Goal: Task Accomplishment & Management: Manage account settings

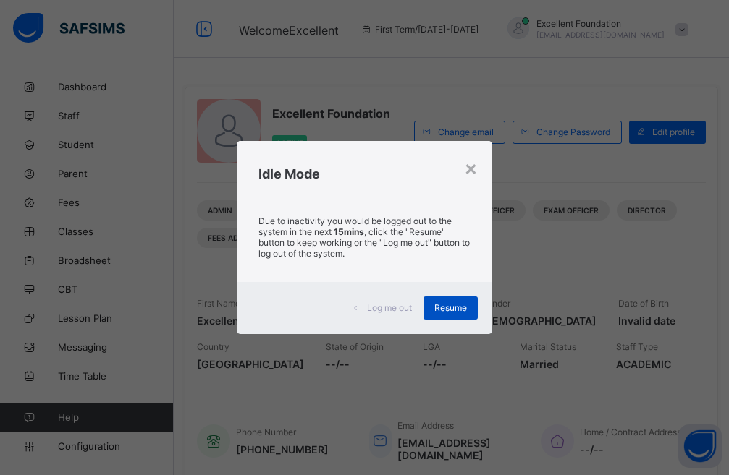
click at [451, 302] on div "Resume" at bounding box center [450, 308] width 54 height 23
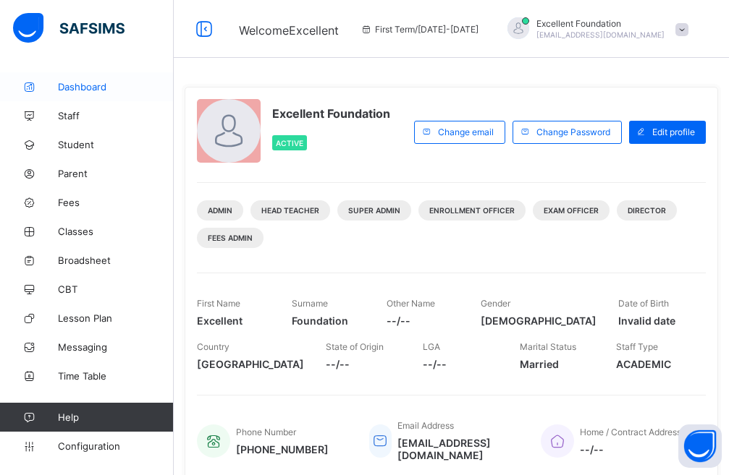
click at [97, 88] on span "Dashboard" at bounding box center [116, 87] width 116 height 12
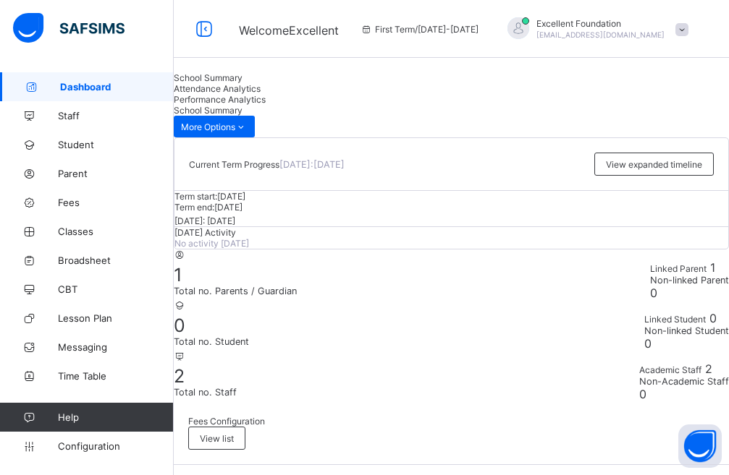
click at [261, 94] on span "Attendance Analytics" at bounding box center [217, 88] width 87 height 11
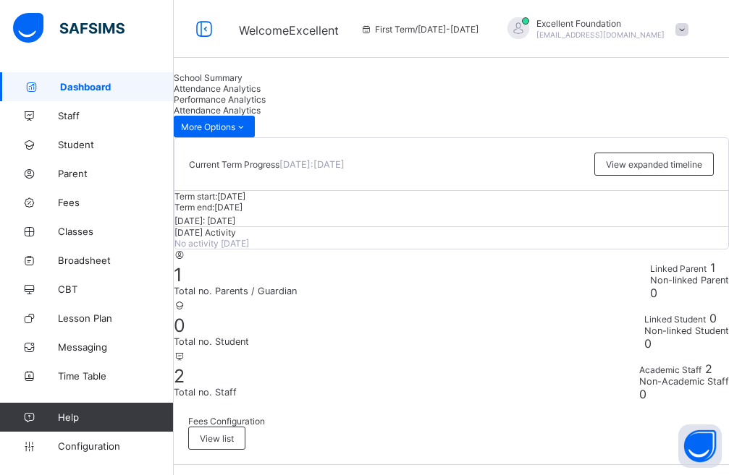
click at [83, 234] on span "Classes" at bounding box center [116, 232] width 116 height 12
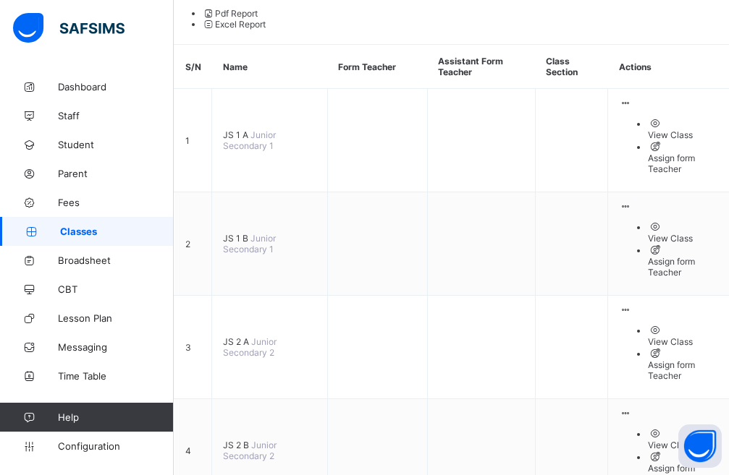
scroll to position [208, 0]
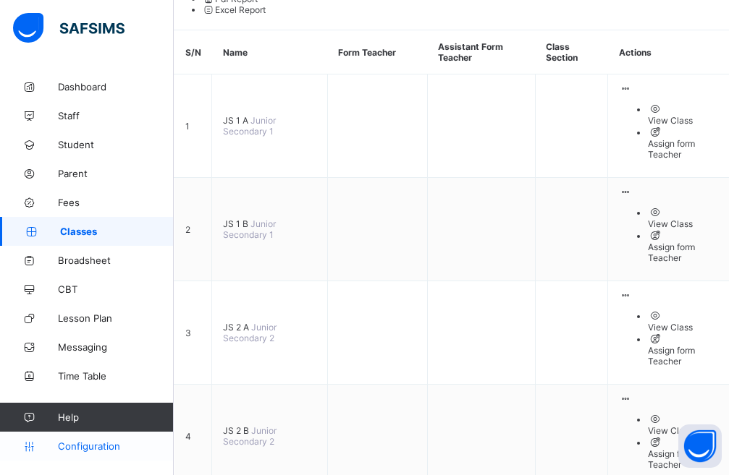
click at [90, 440] on link "Configuration" at bounding box center [86, 446] width 173 height 29
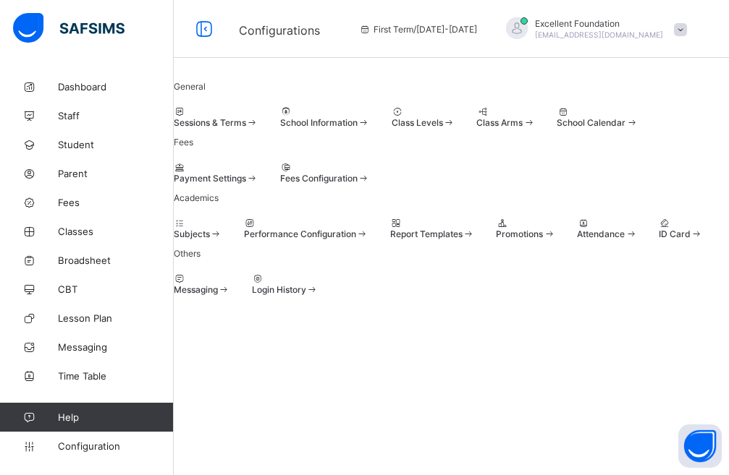
click at [392, 117] on span at bounding box center [392, 117] width 0 height 0
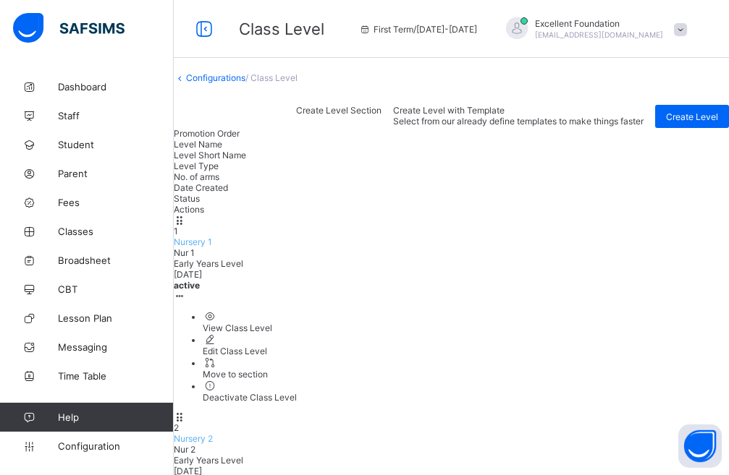
click at [657, 323] on div "View Class Level" at bounding box center [466, 328] width 526 height 11
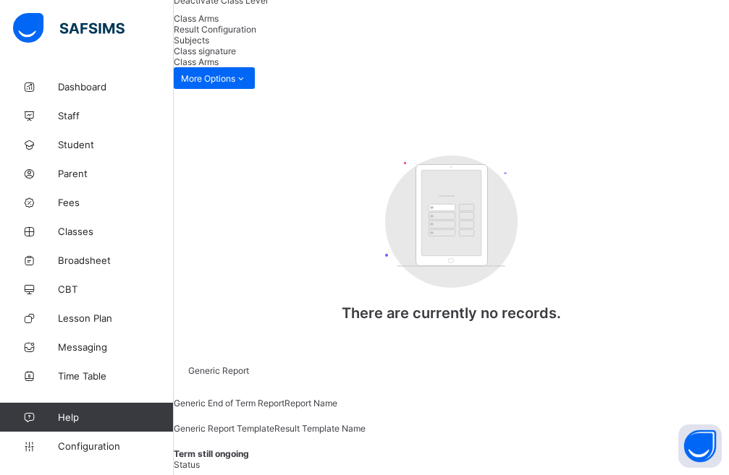
scroll to position [156, 0]
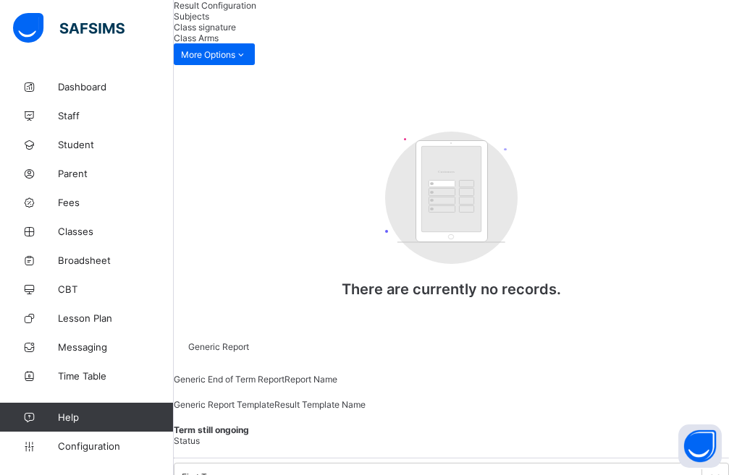
click at [256, 11] on span "Result Configuration" at bounding box center [215, 5] width 83 height 11
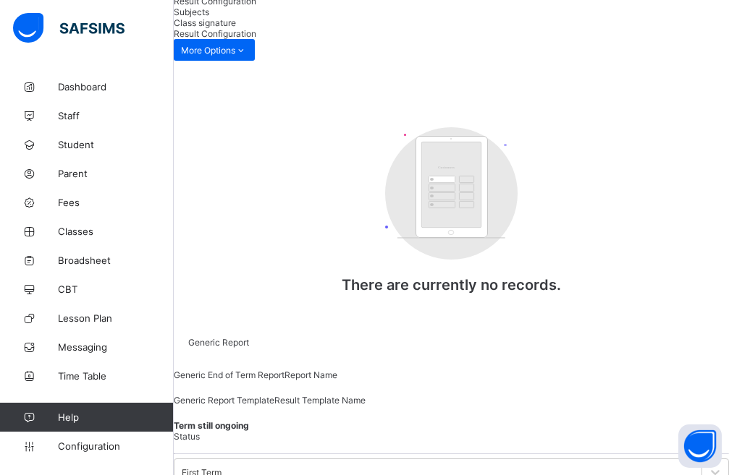
scroll to position [0, 0]
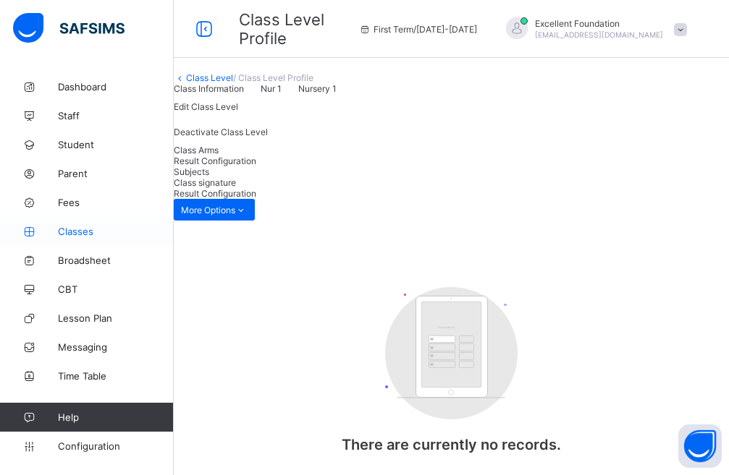
click at [74, 233] on span "Classes" at bounding box center [116, 232] width 116 height 12
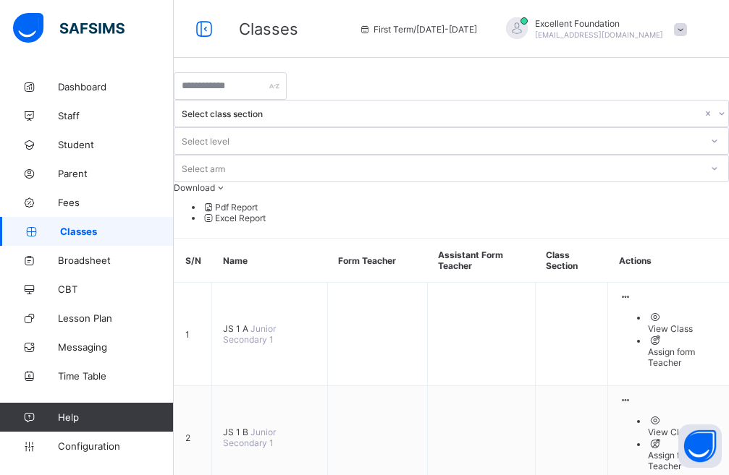
click at [465, 131] on div "Select level" at bounding box center [437, 141] width 526 height 20
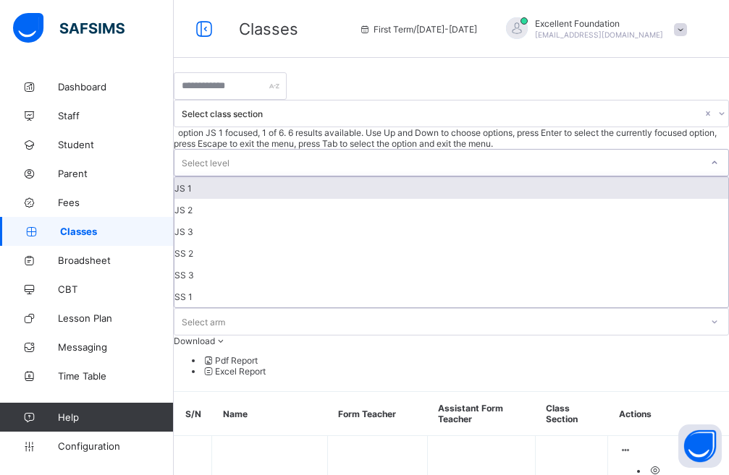
click at [465, 150] on div "Select level" at bounding box center [437, 163] width 526 height 26
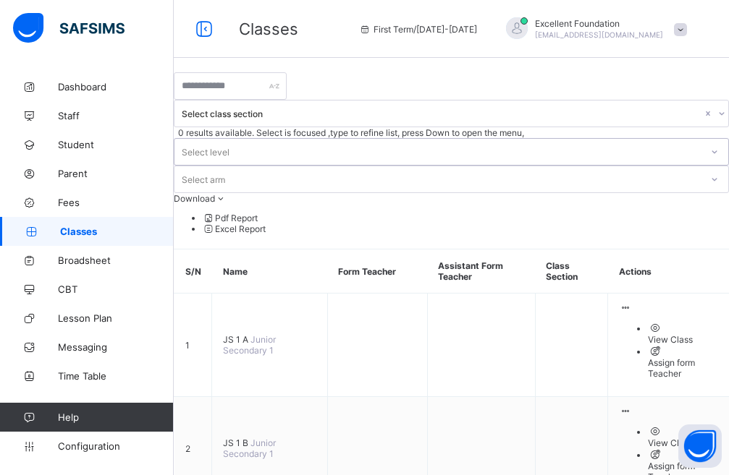
click at [225, 166] on div "Select arm" at bounding box center [203, 180] width 43 height 28
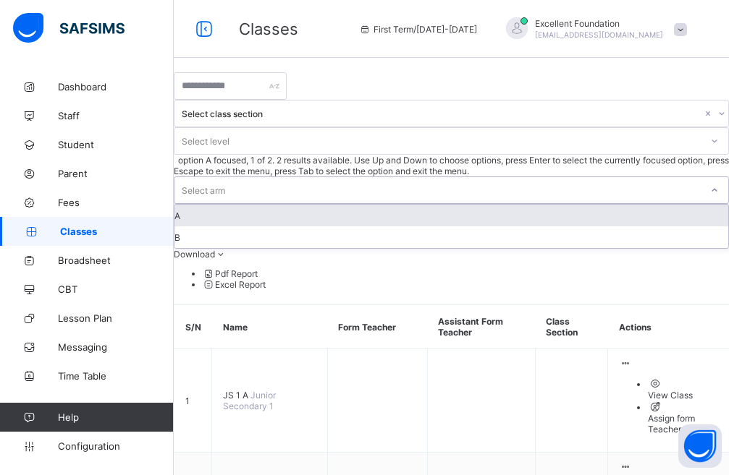
click at [225, 177] on div "Select arm" at bounding box center [203, 191] width 43 height 28
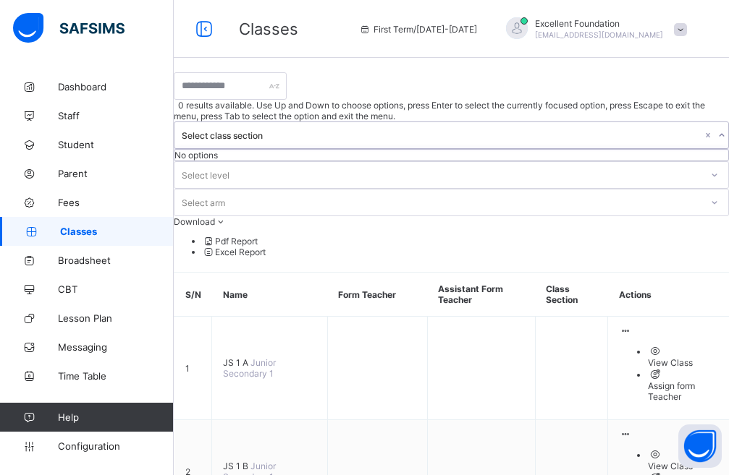
click at [343, 130] on div "Select class section" at bounding box center [442, 135] width 520 height 11
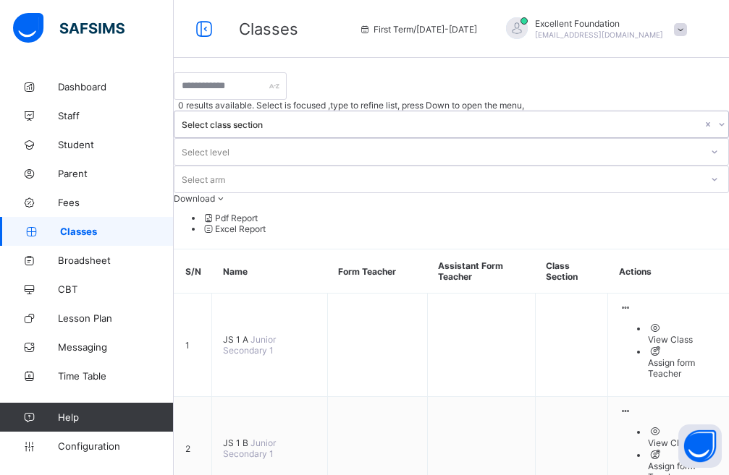
click at [343, 119] on div "Select class section" at bounding box center [442, 124] width 520 height 11
click at [321, 119] on div "Select class section" at bounding box center [442, 124] width 520 height 11
click at [342, 119] on div "Select class section" at bounding box center [442, 124] width 520 height 11
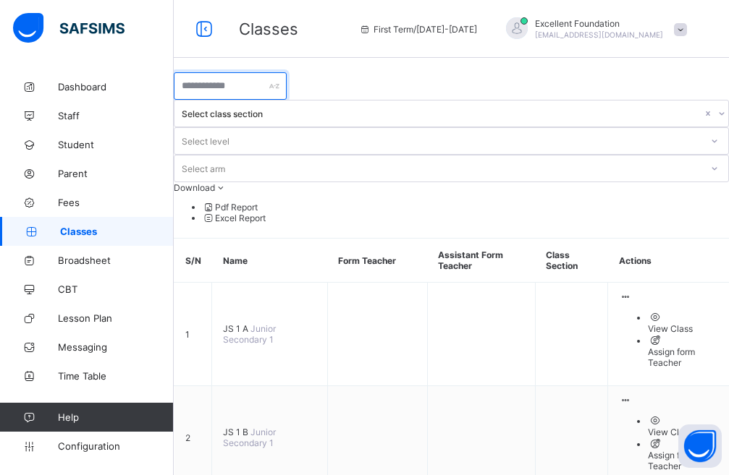
click at [256, 100] on input "text" at bounding box center [230, 86] width 113 height 28
click at [111, 254] on link "Broadsheet" at bounding box center [87, 260] width 174 height 29
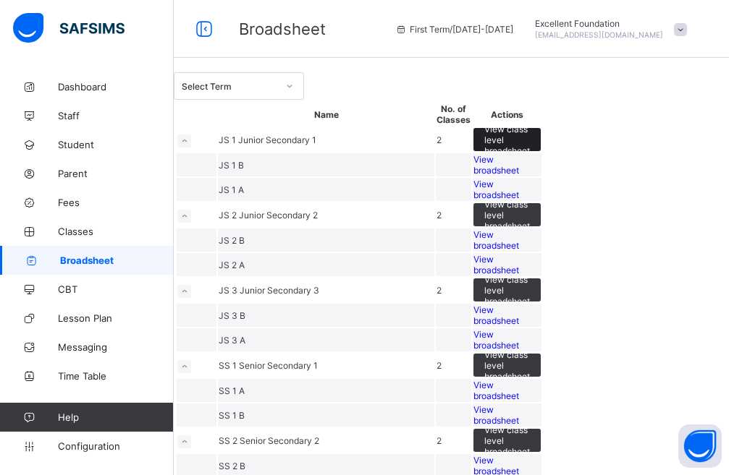
click at [530, 156] on span "View class level broadsheet" at bounding box center [507, 140] width 46 height 33
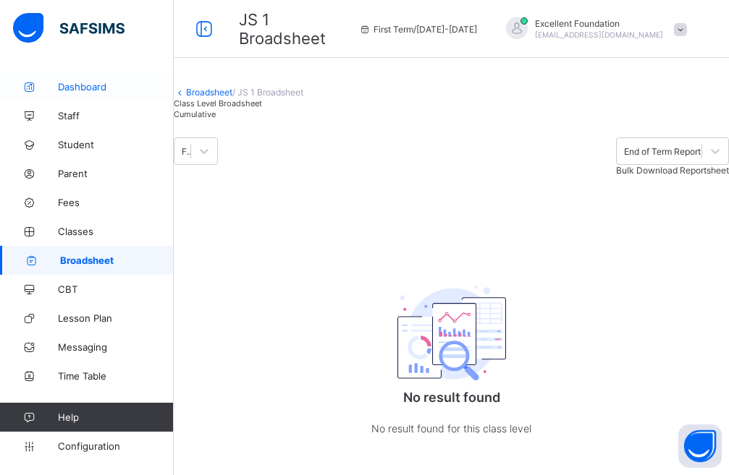
click at [97, 88] on span "Dashboard" at bounding box center [116, 87] width 116 height 12
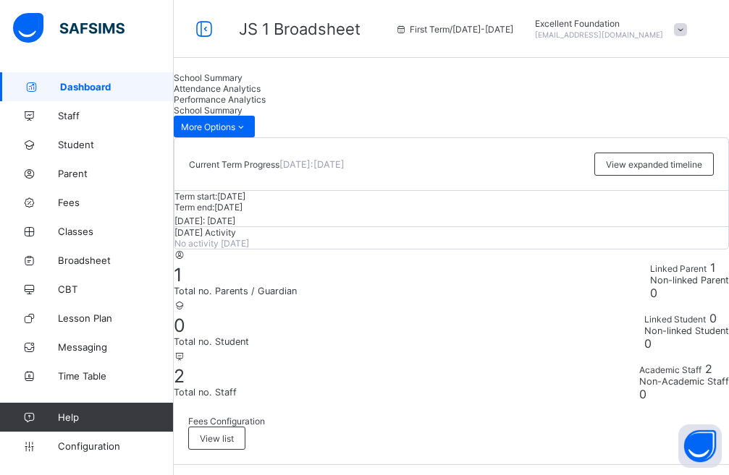
click at [83, 84] on span "Dashboard" at bounding box center [117, 87] width 114 height 12
click at [67, 207] on span "Fees" at bounding box center [116, 203] width 116 height 12
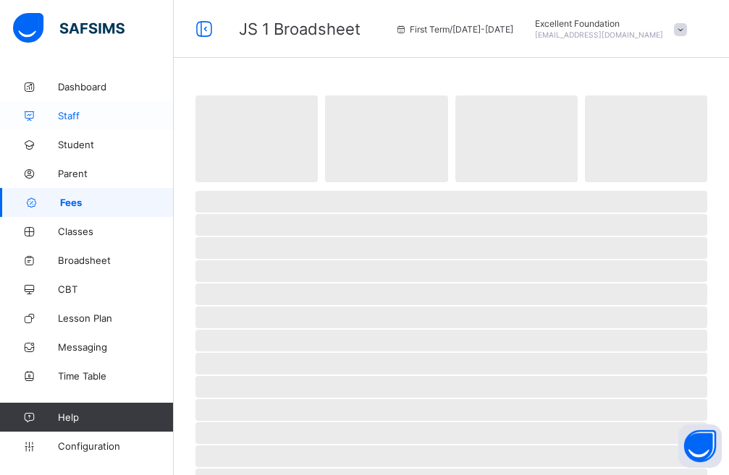
click at [77, 116] on span "Staff" at bounding box center [116, 116] width 116 height 12
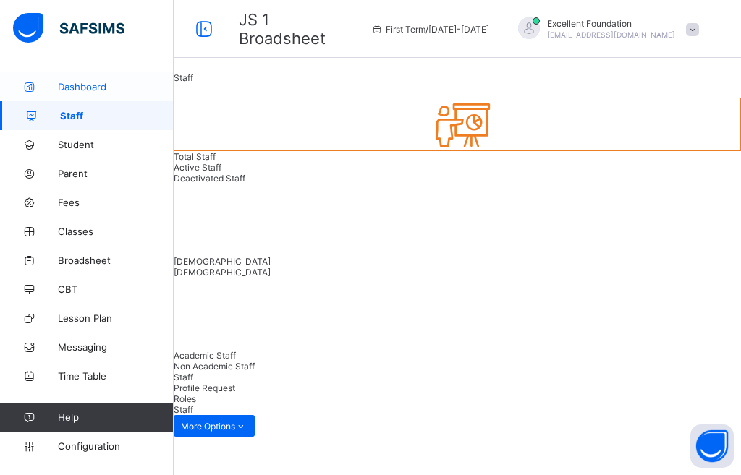
click at [77, 85] on span "Dashboard" at bounding box center [116, 87] width 116 height 12
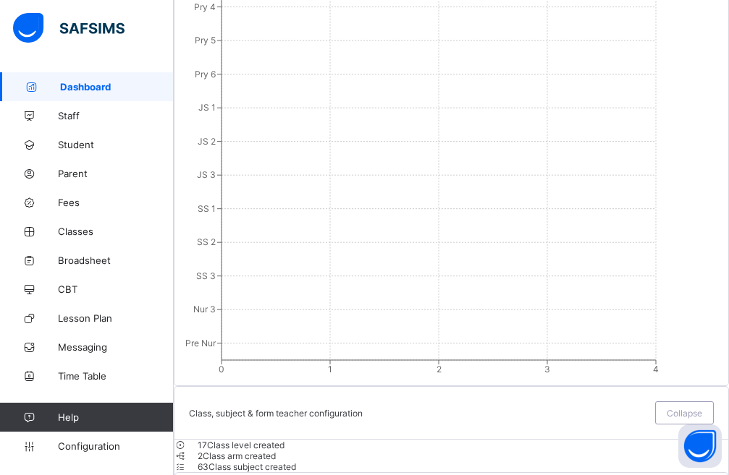
scroll to position [1665, 0]
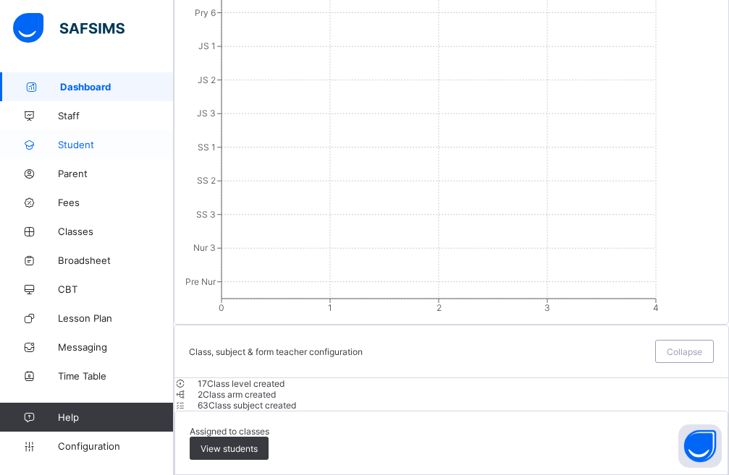
click at [72, 136] on link "Student" at bounding box center [87, 144] width 174 height 29
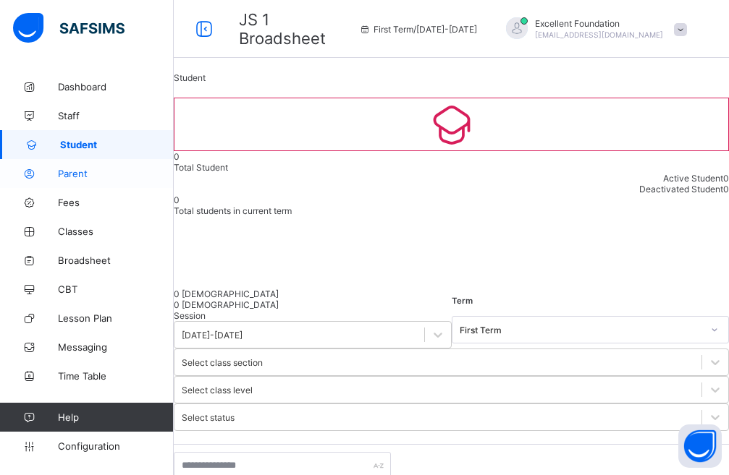
click at [69, 171] on span "Parent" at bounding box center [116, 174] width 116 height 12
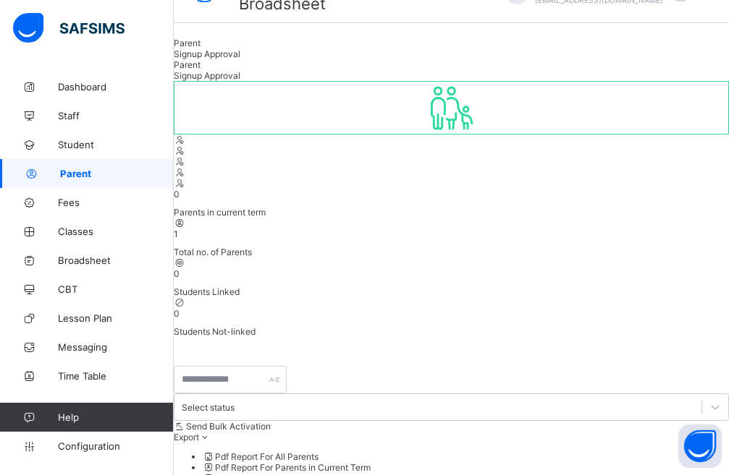
scroll to position [54, 0]
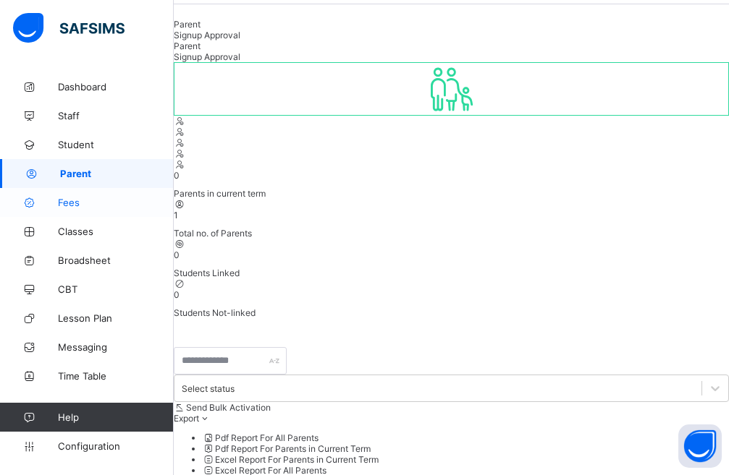
click at [73, 200] on span "Fees" at bounding box center [116, 203] width 116 height 12
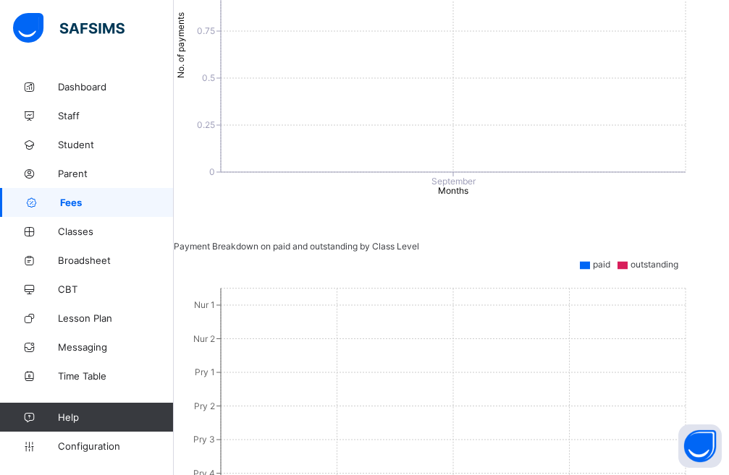
scroll to position [605, 0]
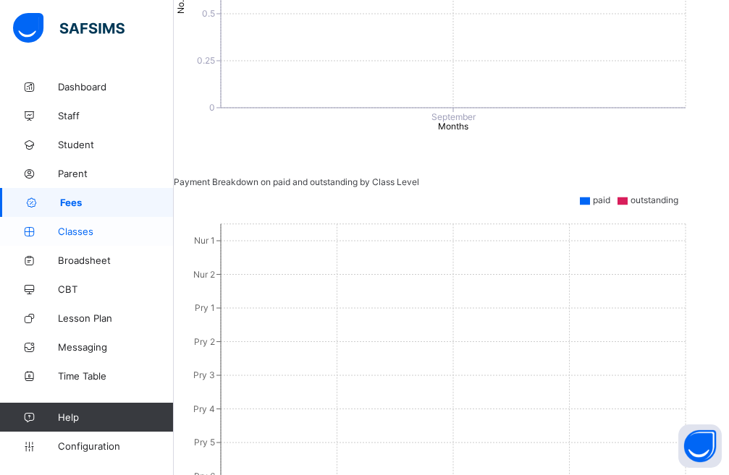
click at [69, 232] on span "Classes" at bounding box center [116, 232] width 116 height 12
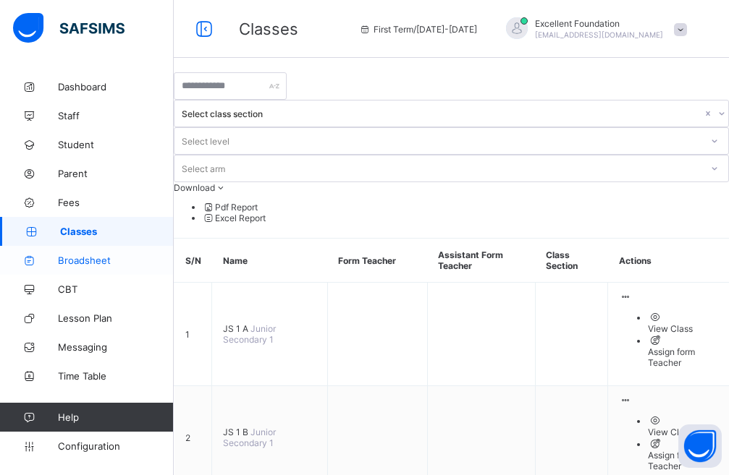
click at [105, 260] on span "Broadsheet" at bounding box center [116, 261] width 116 height 12
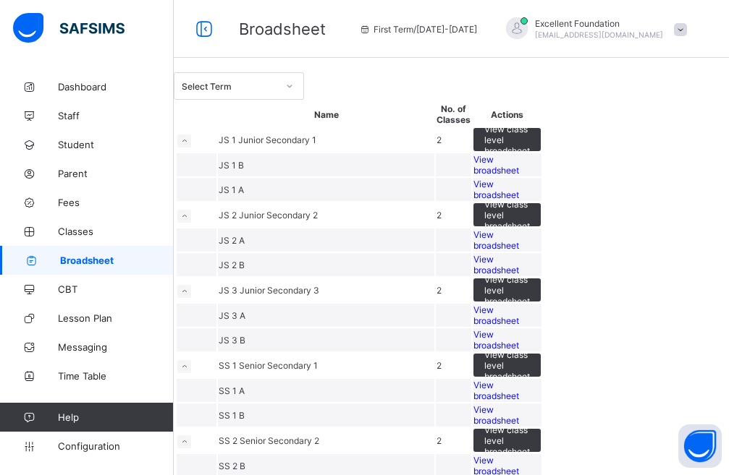
click at [519, 176] on span "View broadsheet" at bounding box center [496, 165] width 46 height 22
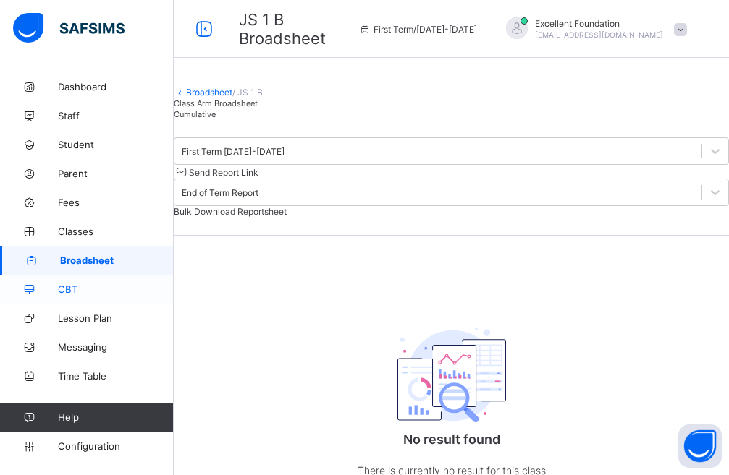
click at [90, 285] on span "CBT" at bounding box center [116, 290] width 116 height 12
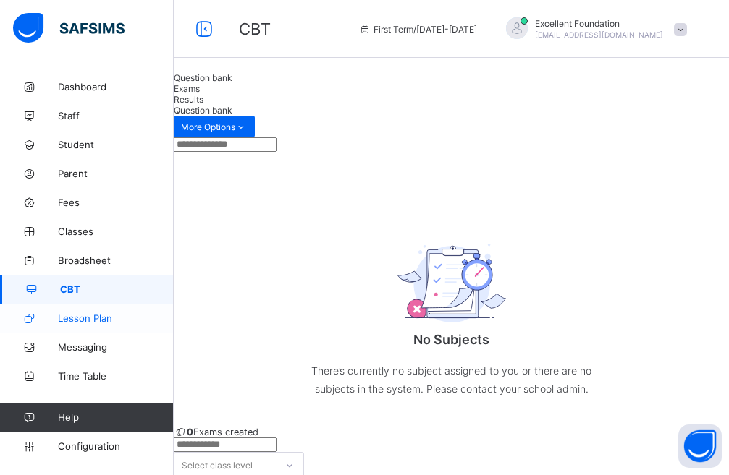
click at [103, 314] on span "Lesson Plan" at bounding box center [116, 319] width 116 height 12
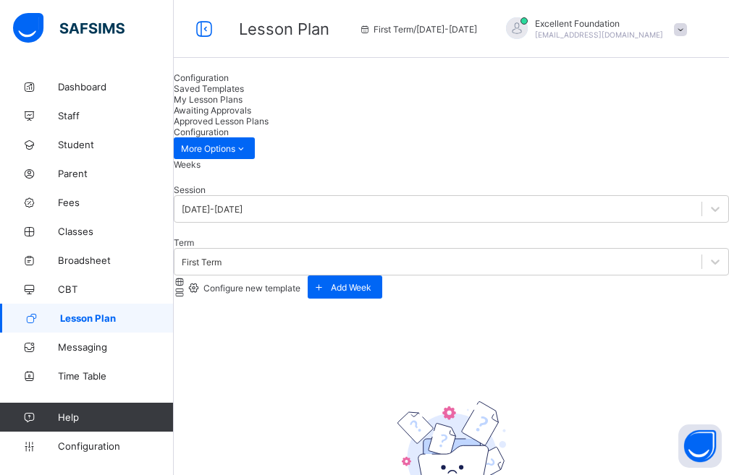
click at [251, 106] on span "Awaiting Approvals" at bounding box center [212, 110] width 77 height 11
click at [242, 105] on span "My Lesson Plans" at bounding box center [208, 99] width 69 height 11
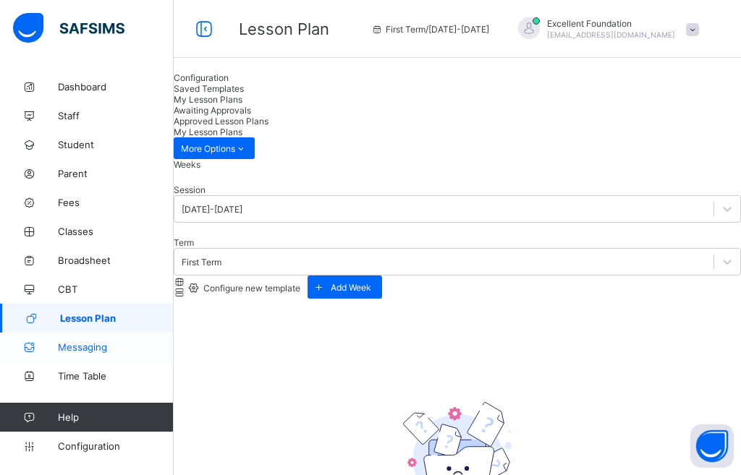
click at [100, 357] on link "Messaging" at bounding box center [87, 347] width 174 height 29
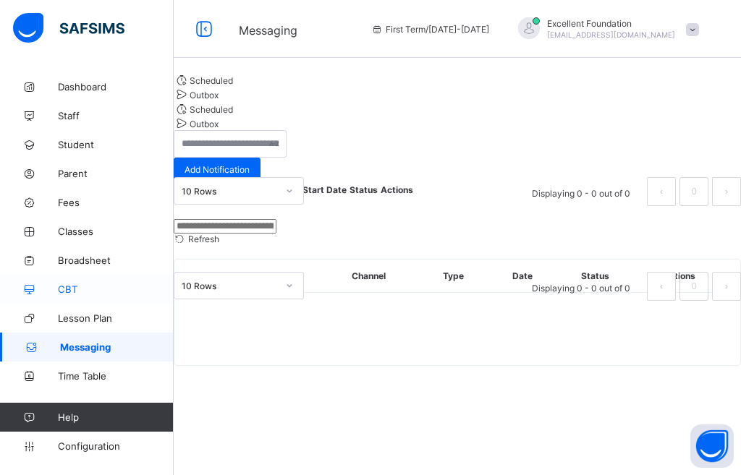
click at [88, 295] on link "CBT" at bounding box center [87, 289] width 174 height 29
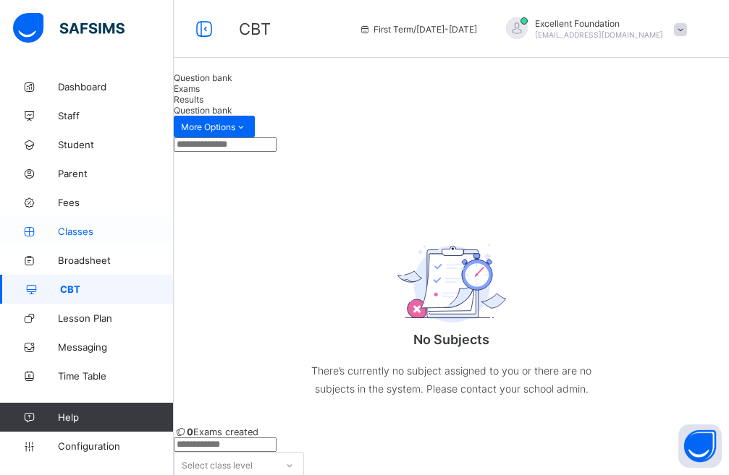
click at [82, 233] on span "Classes" at bounding box center [116, 232] width 116 height 12
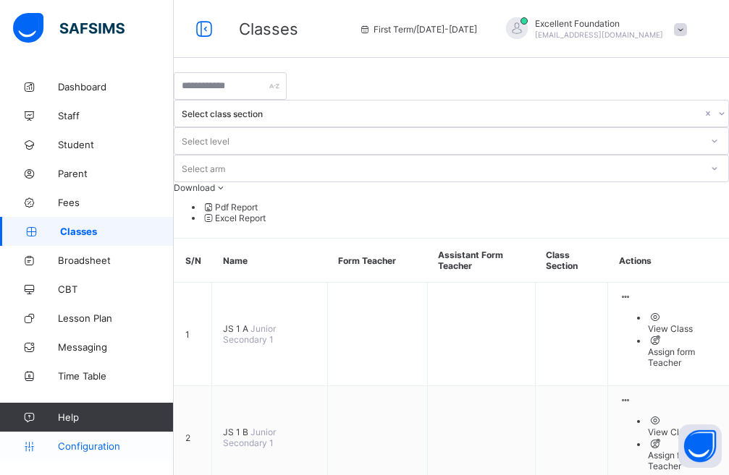
click at [93, 438] on link "Configuration" at bounding box center [86, 446] width 173 height 29
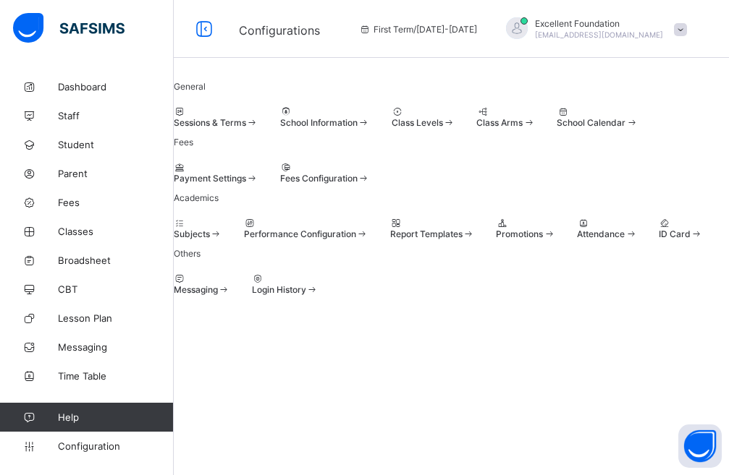
scroll to position [162, 0]
click at [254, 171] on div "Payment Settings" at bounding box center [216, 173] width 85 height 22
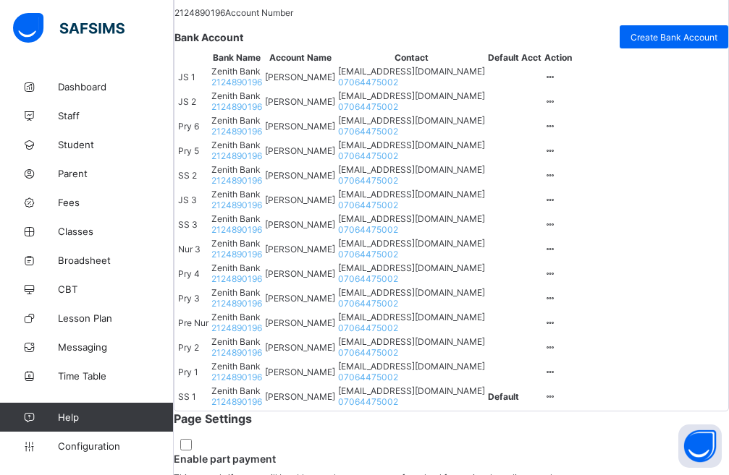
scroll to position [669, 0]
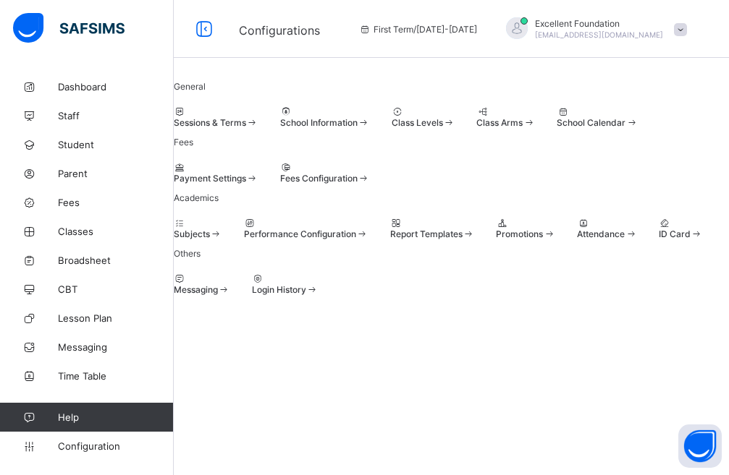
scroll to position [162, 0]
click at [358, 173] on span "Fees Configuration" at bounding box center [318, 178] width 77 height 11
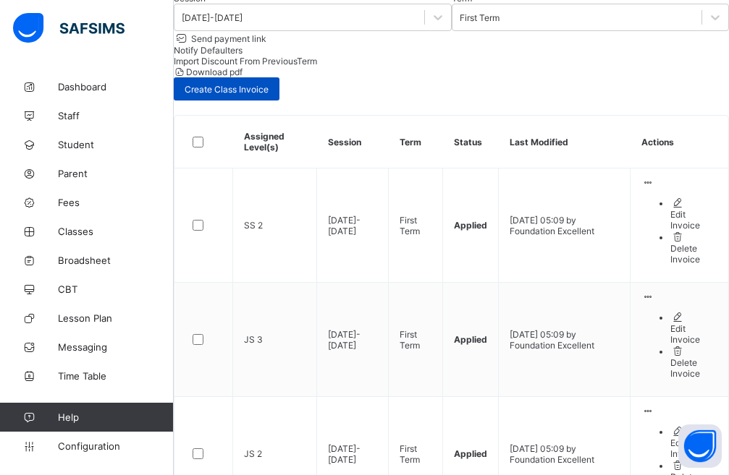
scroll to position [190, 0]
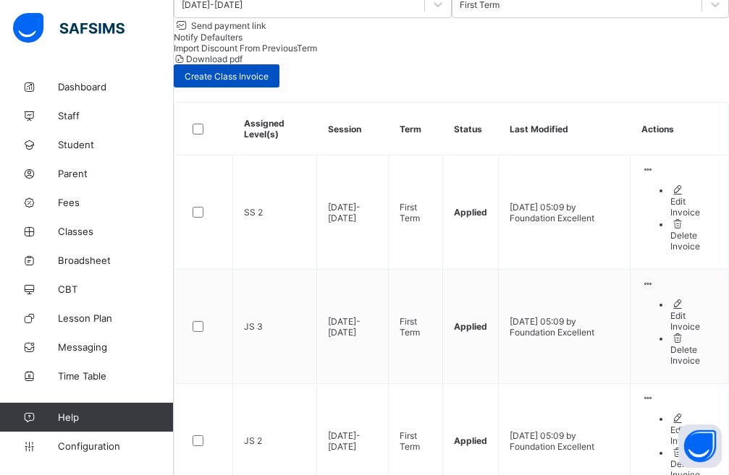
click at [279, 64] on div "Create Class Invoice" at bounding box center [227, 75] width 106 height 23
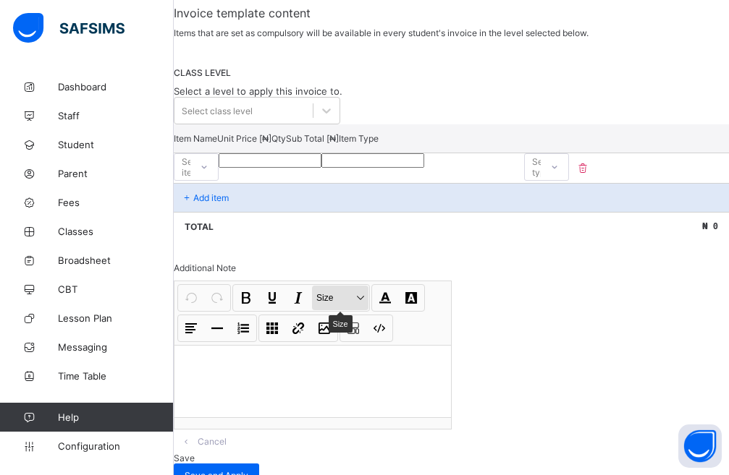
scroll to position [247, 0]
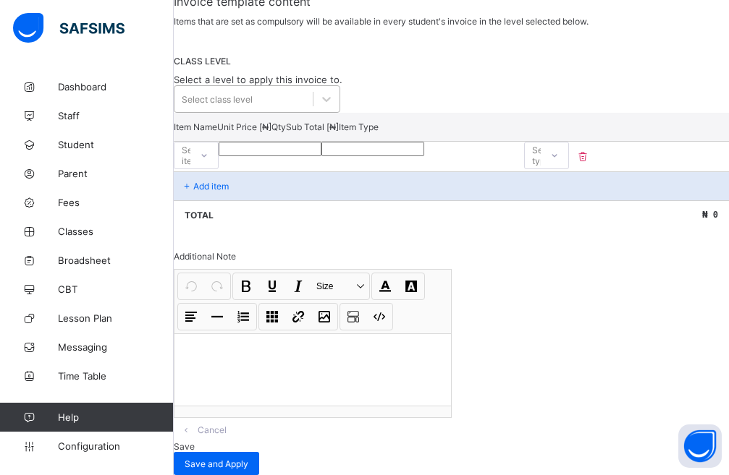
click at [313, 109] on div "Select class level" at bounding box center [243, 99] width 138 height 20
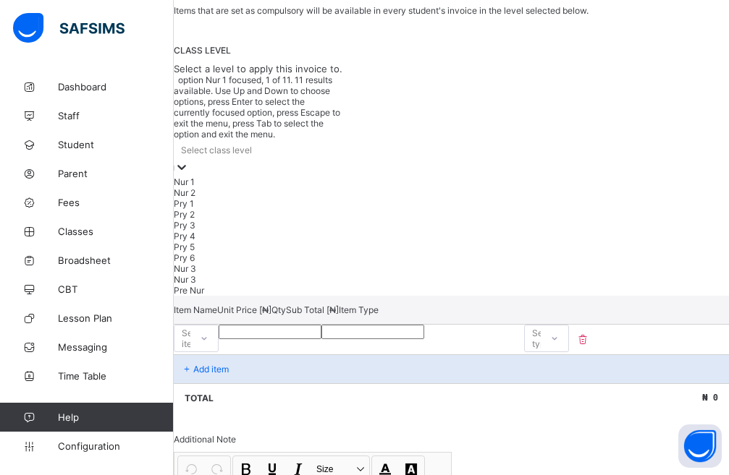
click at [266, 177] on div "Nur 1" at bounding box center [257, 182] width 166 height 11
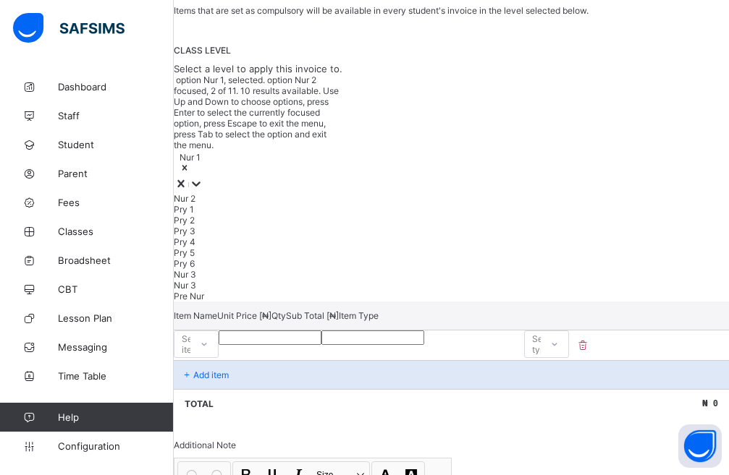
click at [422, 113] on div "option Nur 1, selected. option Nur 2 focused, 2 of 11. 10 results available. Us…" at bounding box center [451, 188] width 555 height 227
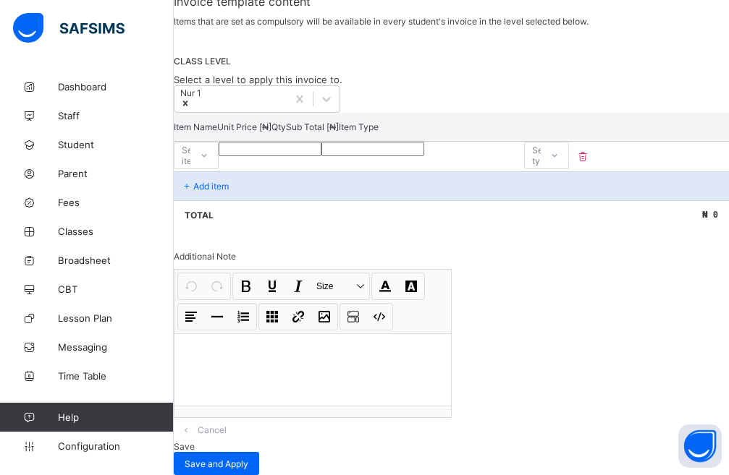
click at [208, 163] on icon at bounding box center [204, 155] width 9 height 14
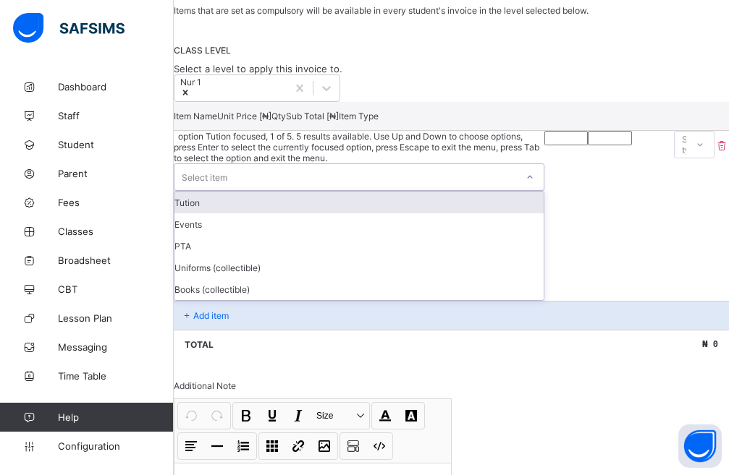
click at [295, 214] on div "Tution" at bounding box center [358, 203] width 369 height 22
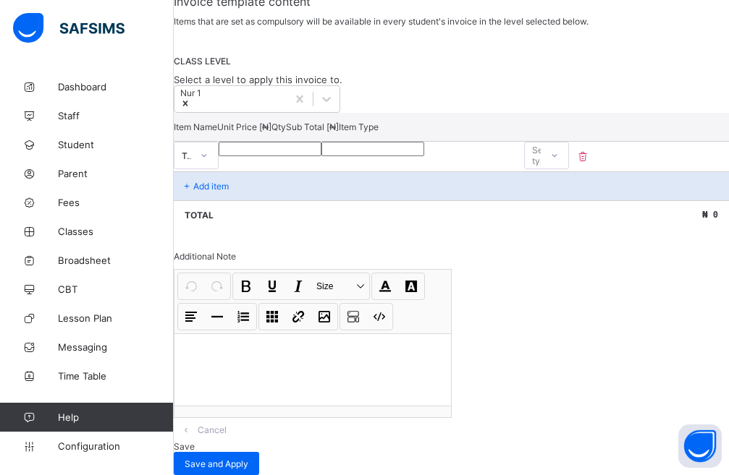
click at [321, 156] on input "number" at bounding box center [270, 149] width 103 height 14
click at [321, 156] on div at bounding box center [270, 149] width 103 height 14
click at [256, 200] on div "Add item" at bounding box center [451, 186] width 555 height 29
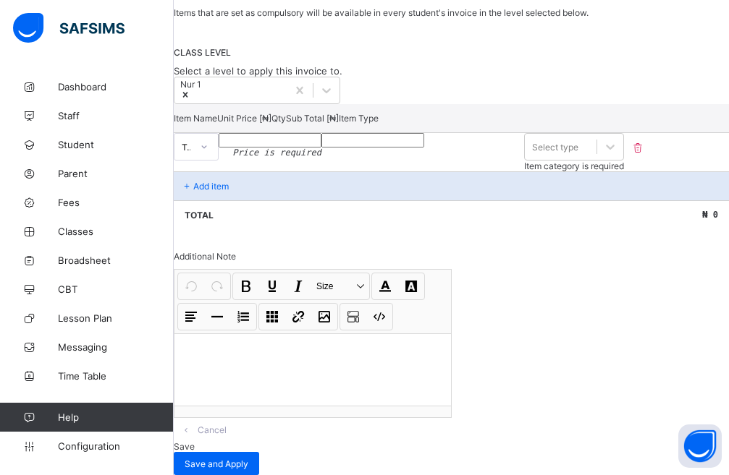
click at [193, 192] on icon at bounding box center [187, 186] width 12 height 11
drag, startPoint x: 220, startPoint y: 234, endPoint x: 390, endPoint y: 208, distance: 172.0
click at [229, 192] on p "Add item" at bounding box center [210, 186] width 35 height 11
click at [219, 161] on div "Tution" at bounding box center [196, 147] width 45 height 28
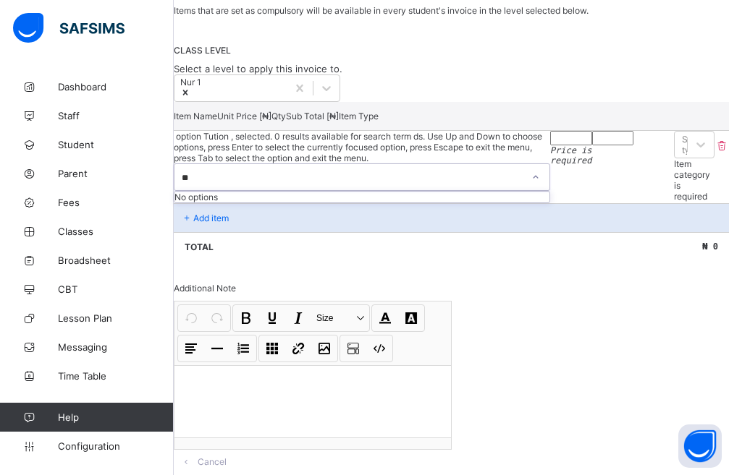
type input "**"
click at [550, 145] on input "number" at bounding box center [571, 138] width 42 height 14
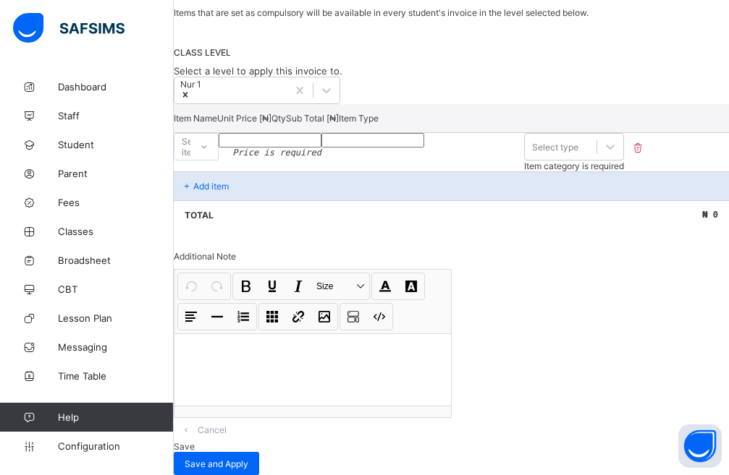
click at [321, 148] on input "number" at bounding box center [270, 140] width 103 height 14
type input "****"
type input "**********"
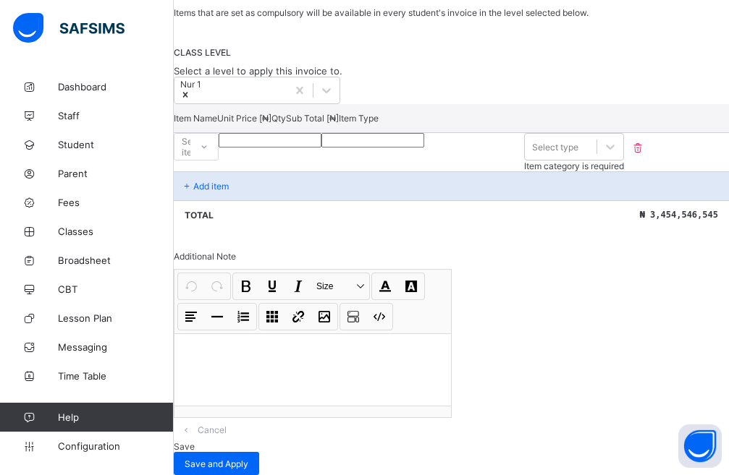
type input "**********"
click at [229, 192] on p "Add item" at bounding box center [210, 186] width 35 height 11
click at [578, 153] on div "Select type" at bounding box center [555, 147] width 46 height 11
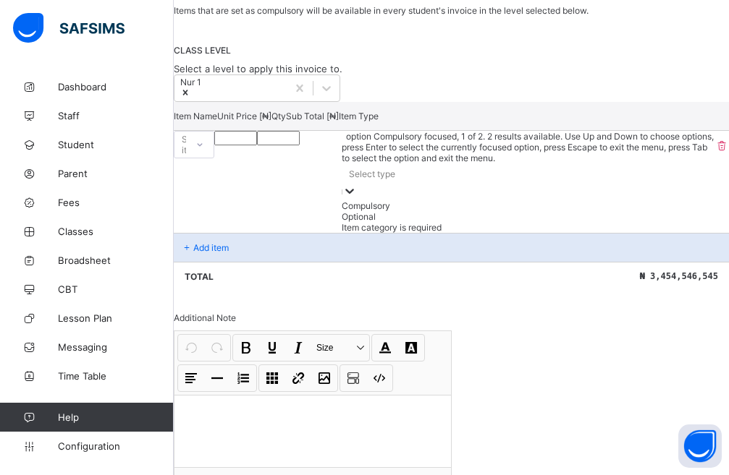
click at [648, 211] on div "Compulsory" at bounding box center [528, 205] width 373 height 11
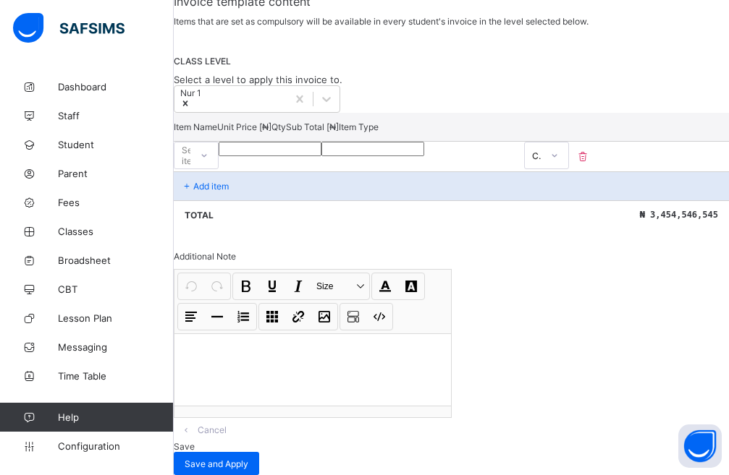
click at [193, 192] on icon at bounding box center [187, 186] width 12 height 11
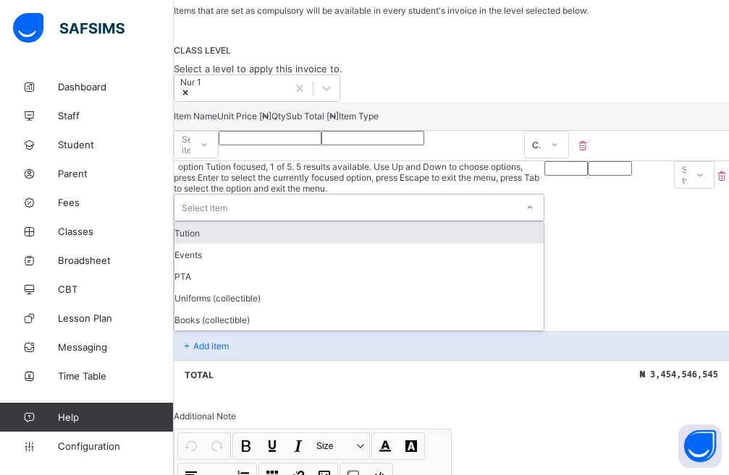
click at [285, 221] on div "Select item" at bounding box center [345, 208] width 342 height 26
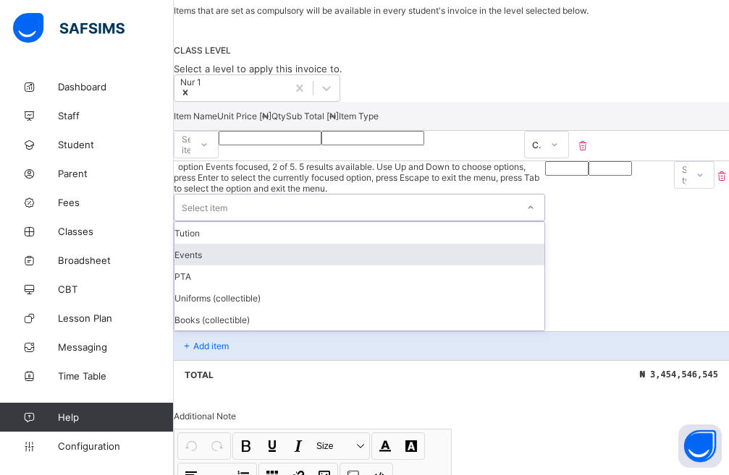
click at [251, 266] on div "Events" at bounding box center [359, 255] width 370 height 22
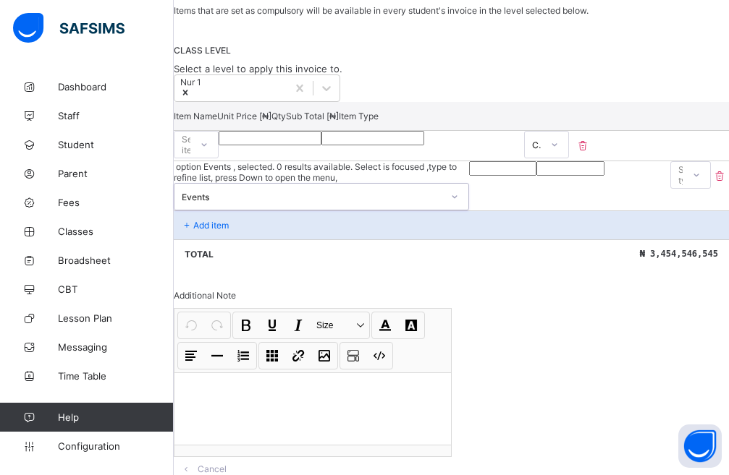
click at [469, 176] on input "number" at bounding box center [502, 168] width 67 height 14
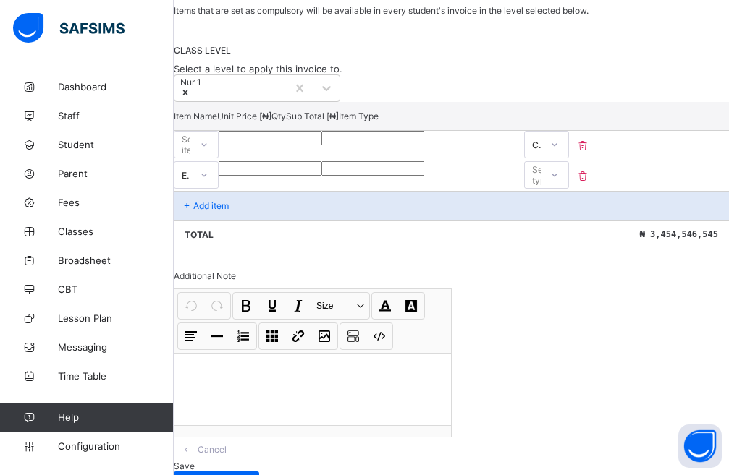
scroll to position [352, 0]
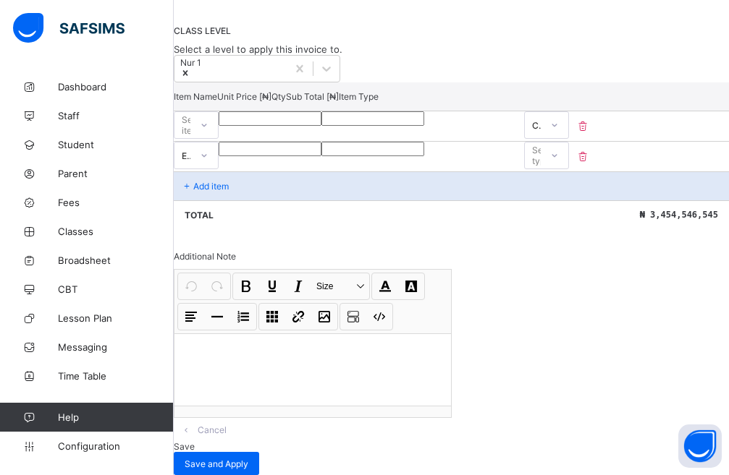
click at [227, 425] on span "Cancel" at bounding box center [212, 430] width 29 height 11
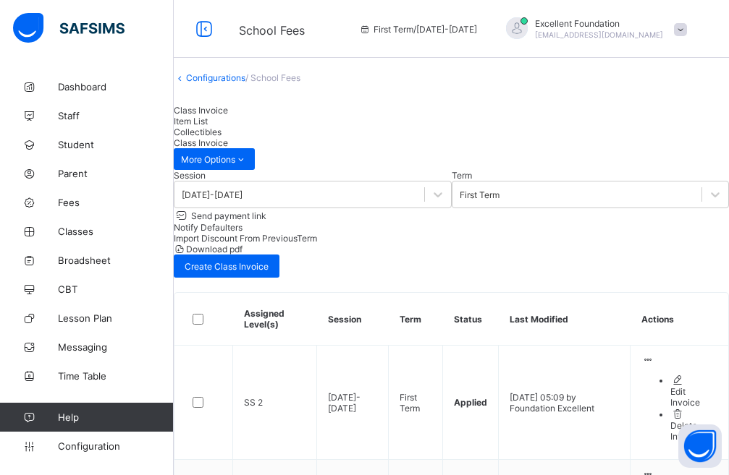
click at [337, 32] on span "School Fees" at bounding box center [288, 29] width 98 height 19
click at [95, 174] on span "Parent" at bounding box center [116, 174] width 116 height 12
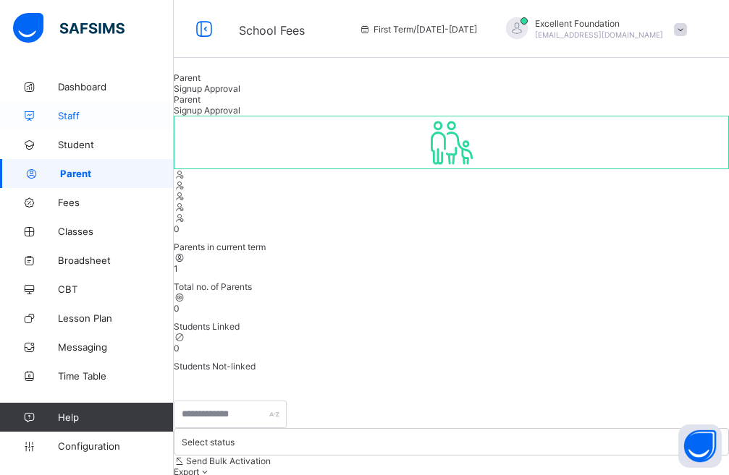
click at [85, 122] on link "Staff" at bounding box center [87, 115] width 174 height 29
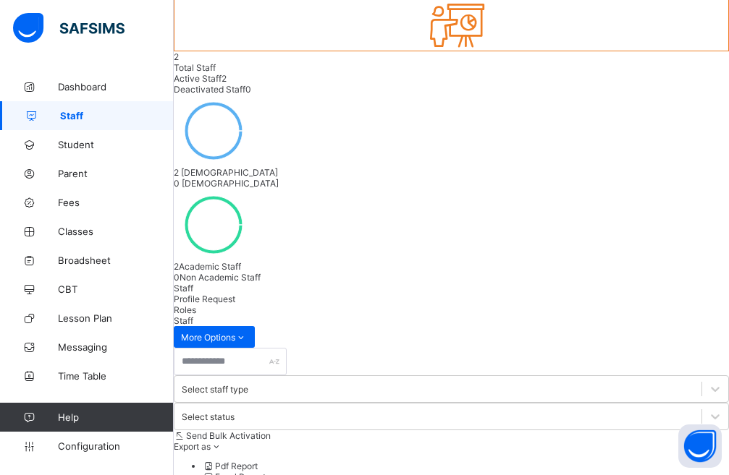
scroll to position [144, 0]
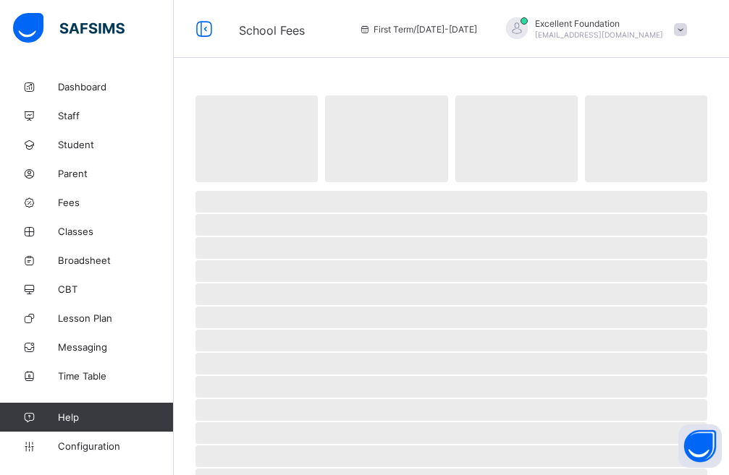
click at [687, 23] on span at bounding box center [680, 29] width 13 height 13
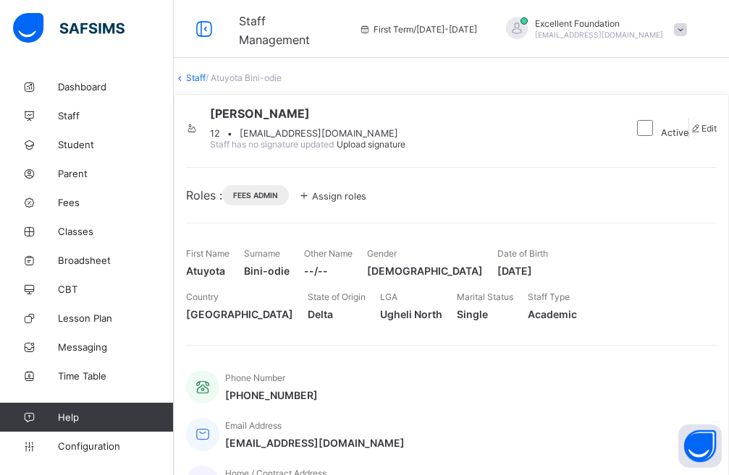
click at [446, 206] on div "Roles : Fees Admin Assign roles" at bounding box center [451, 186] width 530 height 38
click at [366, 203] on div "Assign roles" at bounding box center [331, 195] width 70 height 14
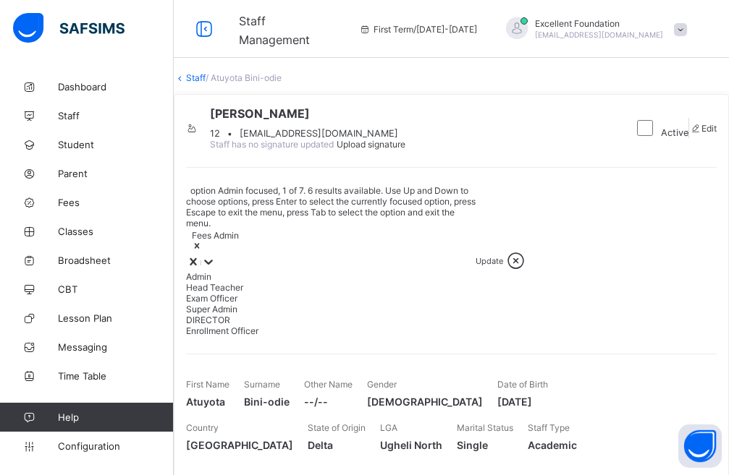
click at [216, 261] on icon at bounding box center [208, 262] width 14 height 14
click at [405, 128] on span at bounding box center [307, 124] width 195 height 7
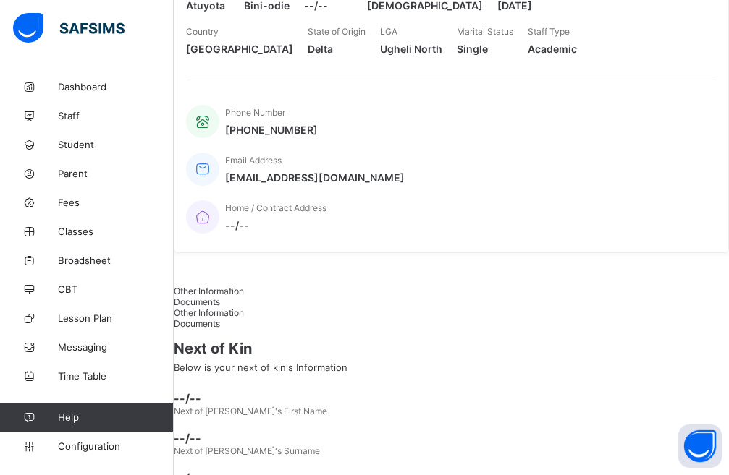
scroll to position [348, 0]
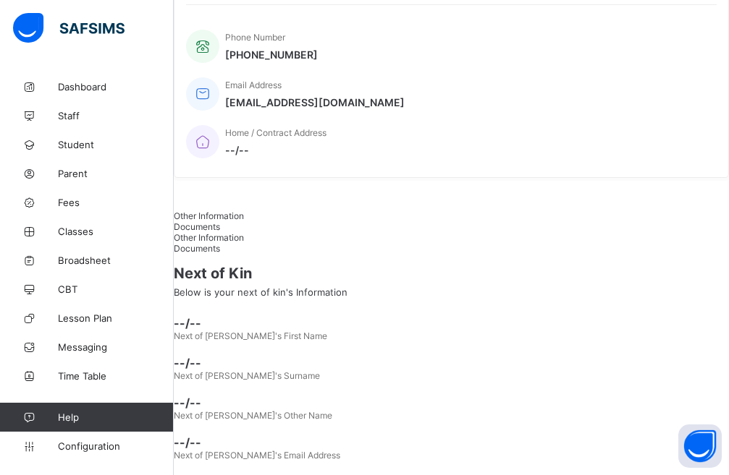
click at [288, 221] on div "Documents" at bounding box center [451, 226] width 555 height 11
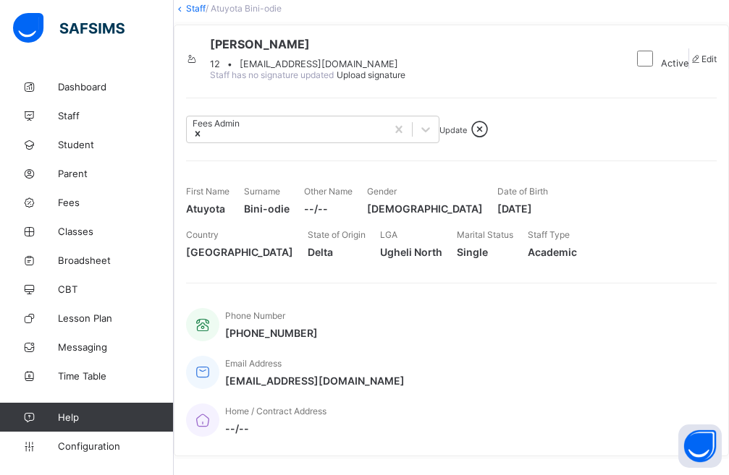
scroll to position [0, 0]
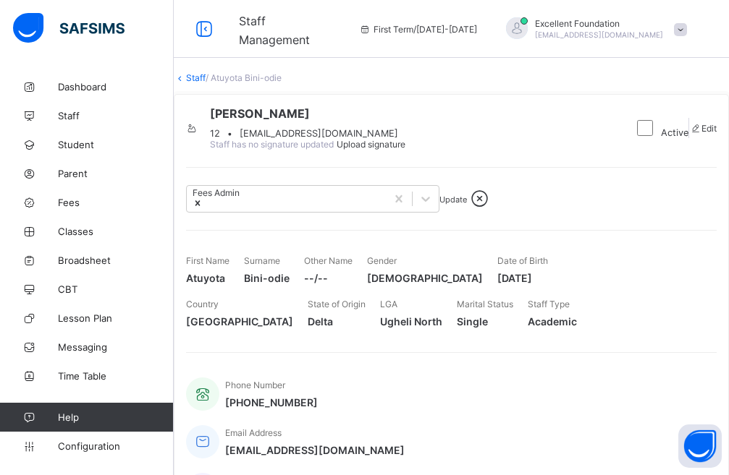
click at [689, 134] on div "Edit" at bounding box center [703, 128] width 28 height 11
select select "**"
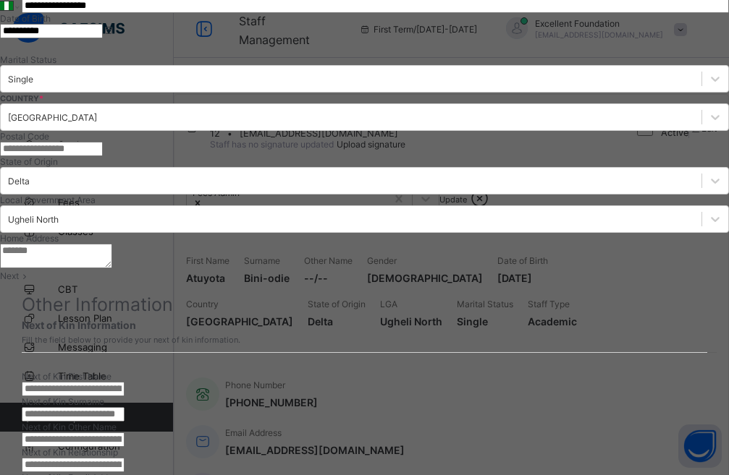
scroll to position [537, 0]
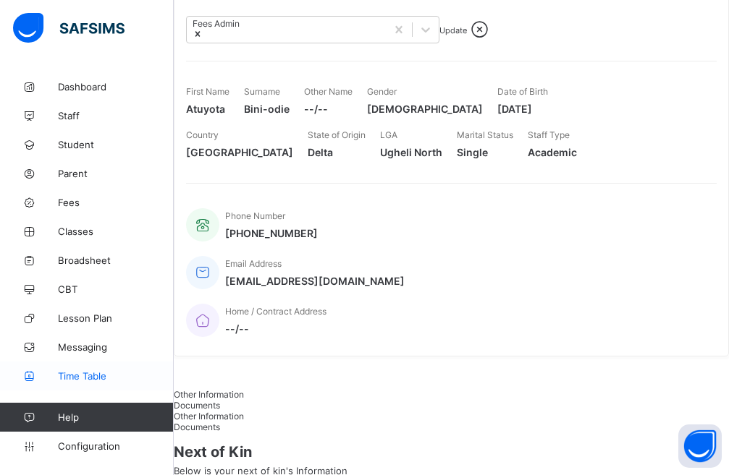
scroll to position [217, 0]
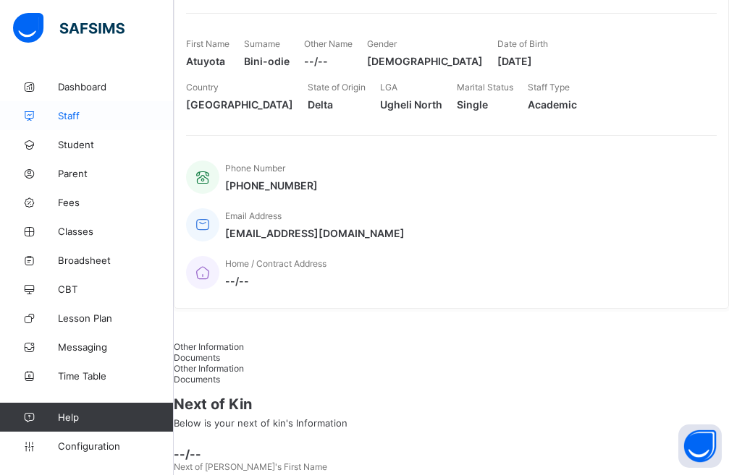
click at [69, 119] on span "Staff" at bounding box center [116, 116] width 116 height 12
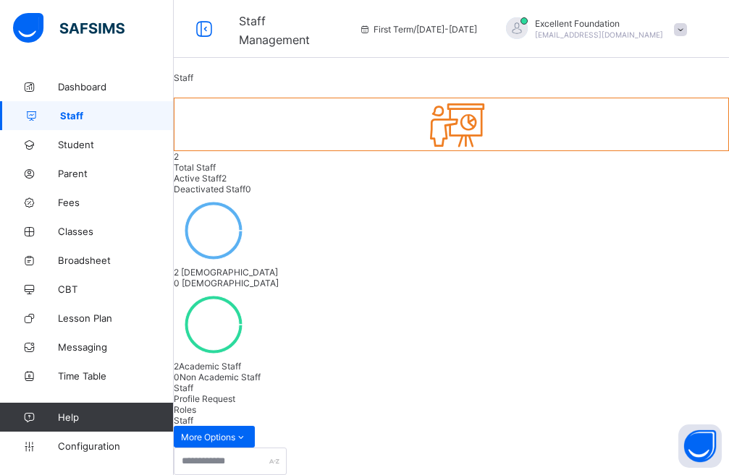
select select "**"
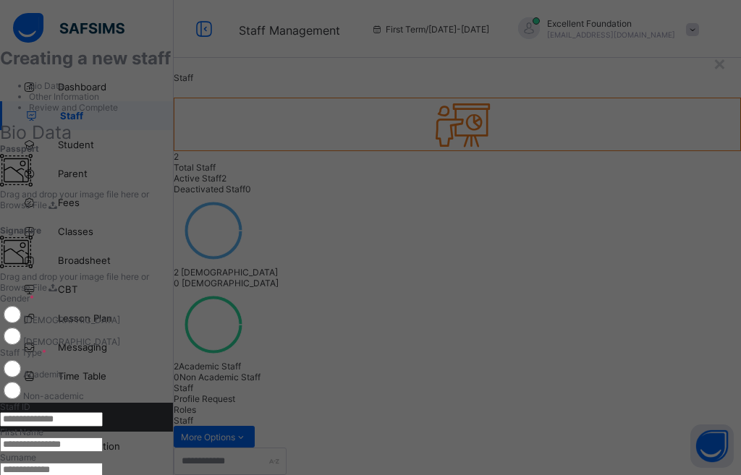
click at [103, 413] on input "text" at bounding box center [51, 420] width 103 height 14
click at [713, 62] on div "×" at bounding box center [720, 63] width 14 height 25
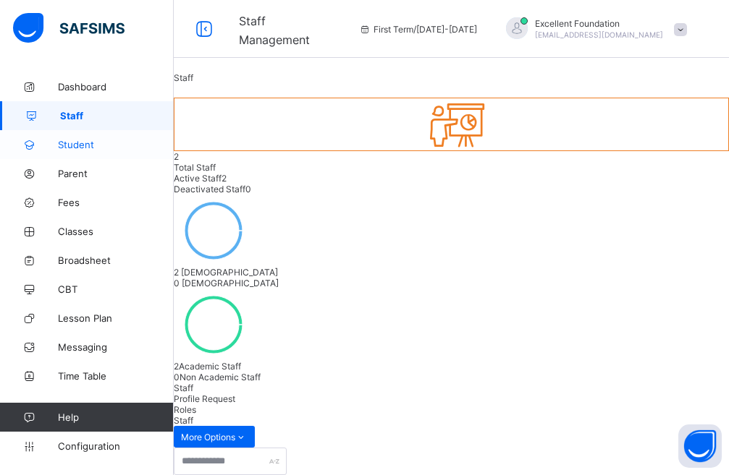
click at [99, 142] on span "Student" at bounding box center [116, 145] width 116 height 12
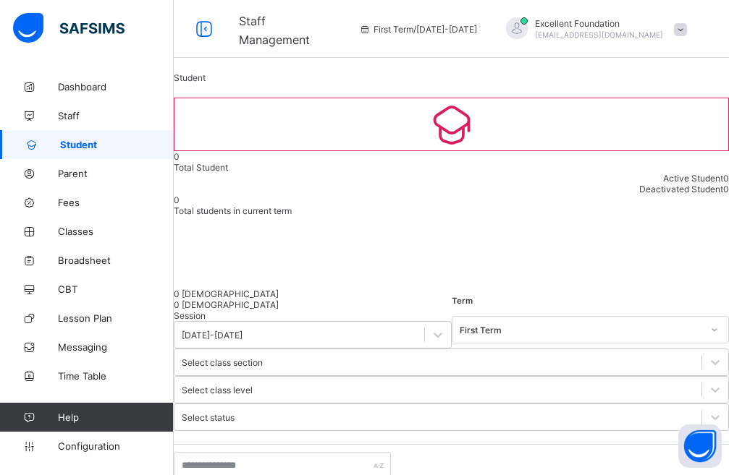
select select "**"
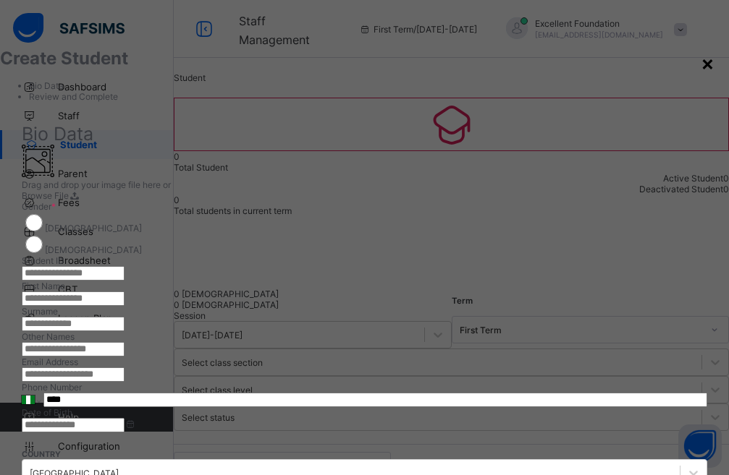
click at [701, 61] on div "×" at bounding box center [708, 63] width 14 height 25
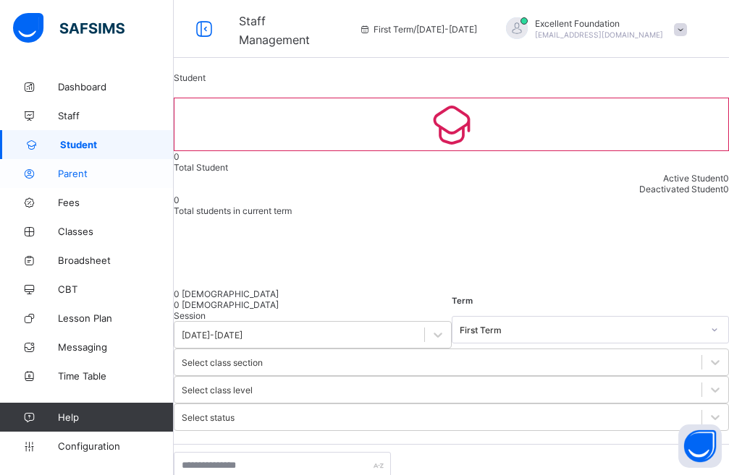
click at [88, 174] on span "Parent" at bounding box center [116, 174] width 116 height 12
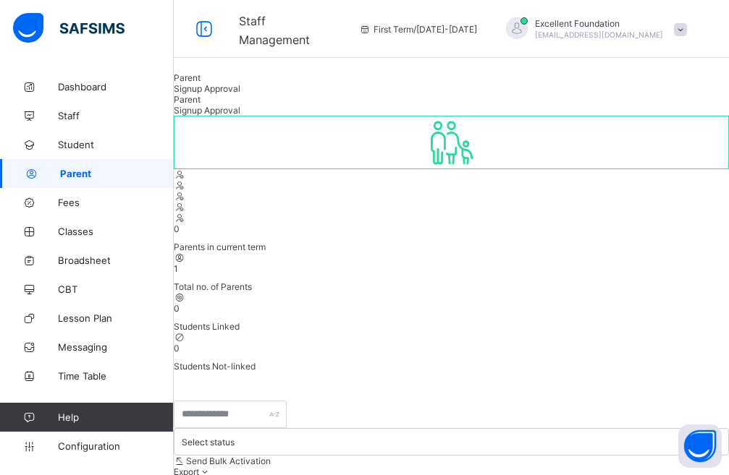
select select "**"
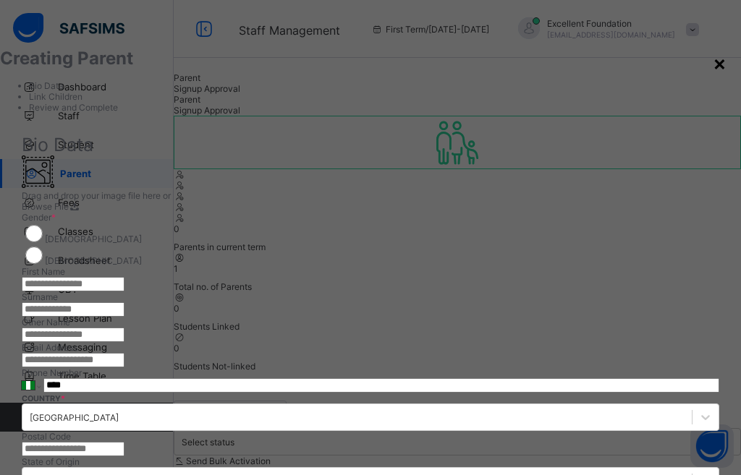
click at [713, 61] on div "×" at bounding box center [720, 63] width 14 height 25
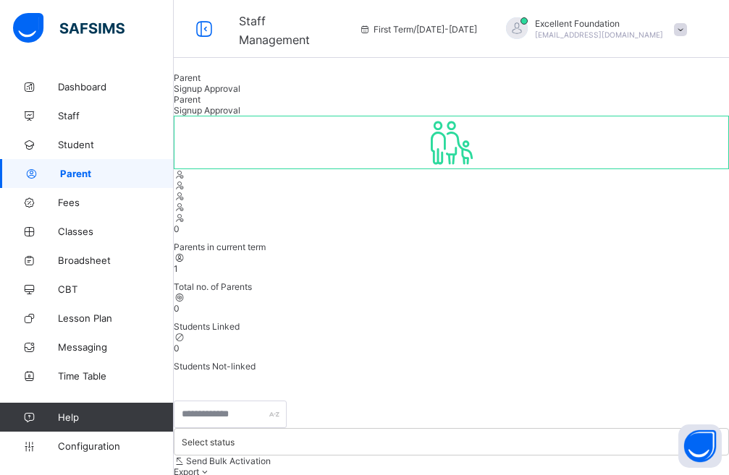
select select "**"
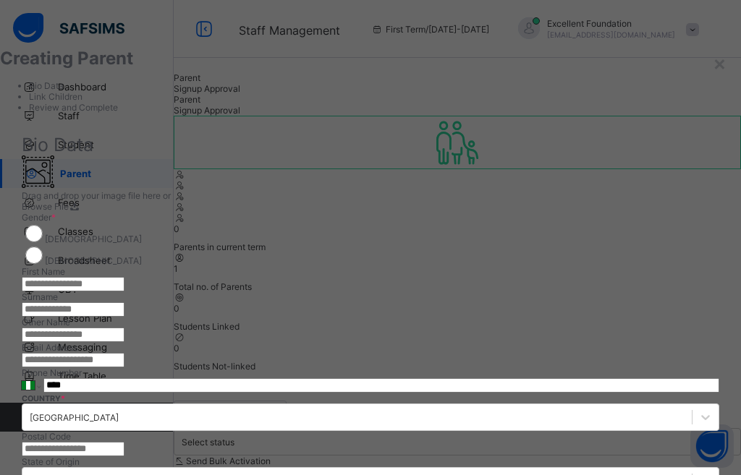
click at [124, 277] on input "text" at bounding box center [73, 284] width 103 height 14
type input "********"
click at [124, 303] on input "text" at bounding box center [73, 310] width 103 height 14
type input "*****"
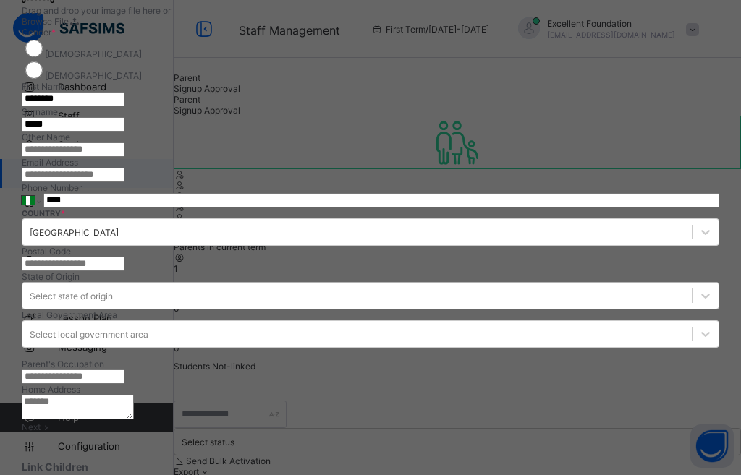
scroll to position [217, 0]
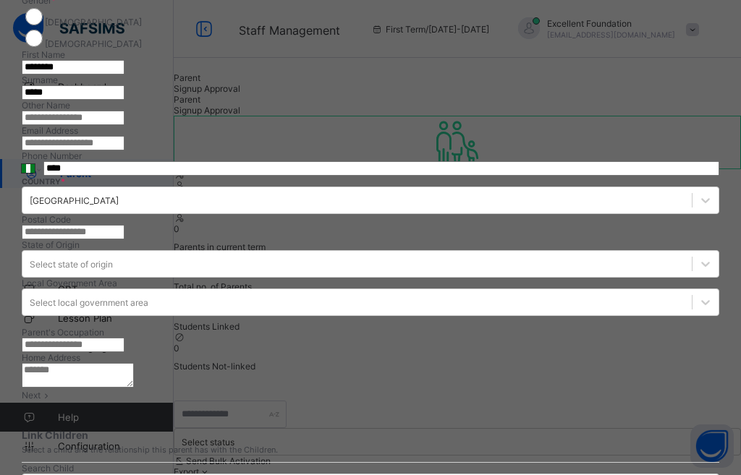
click at [124, 136] on input "email" at bounding box center [73, 143] width 103 height 14
type input "*"
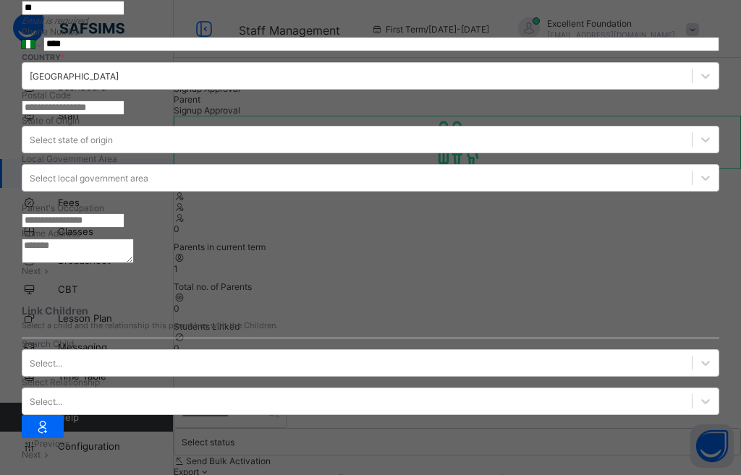
scroll to position [509, 0]
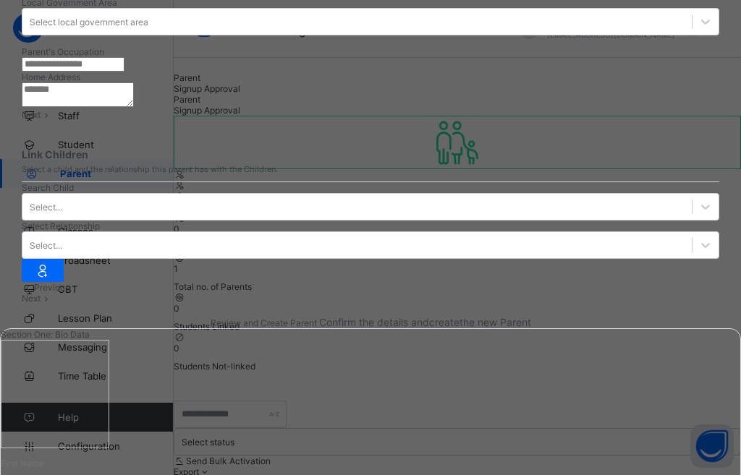
click at [630, 120] on div "Next" at bounding box center [371, 114] width 698 height 11
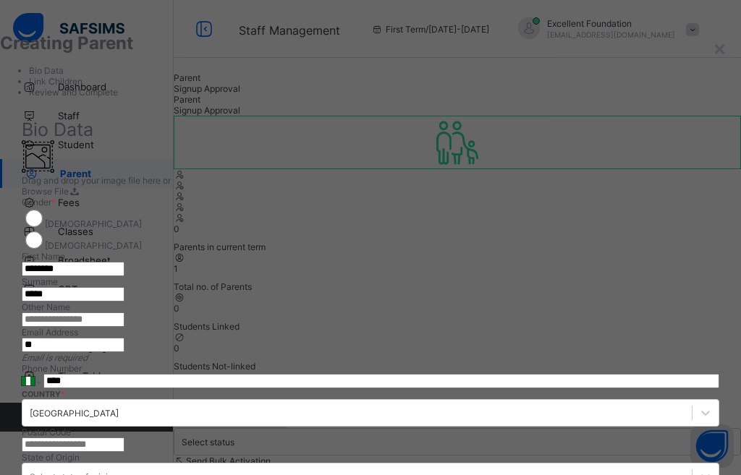
scroll to position [2, 0]
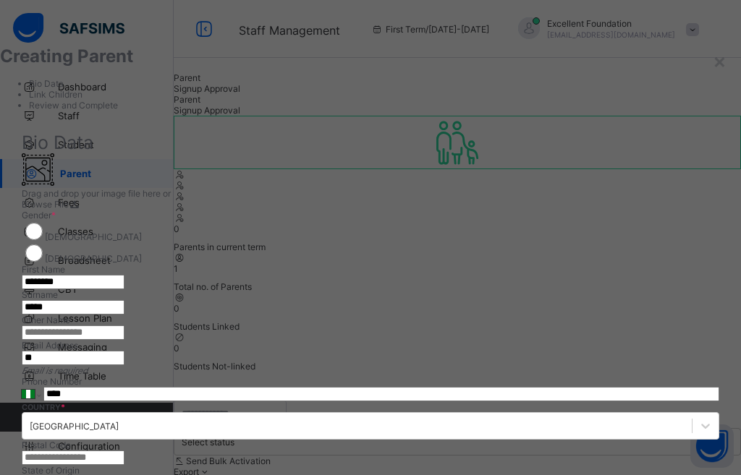
click at [124, 351] on input "**" at bounding box center [73, 358] width 103 height 14
type input "*"
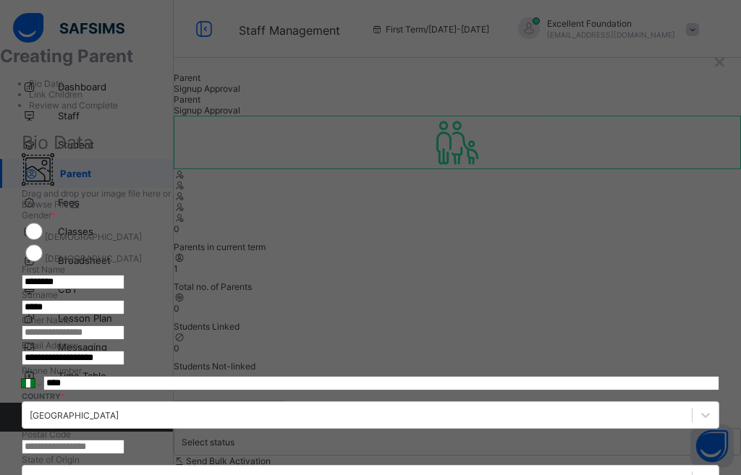
type input "**********"
click at [493, 391] on input "****" at bounding box center [381, 383] width 676 height 14
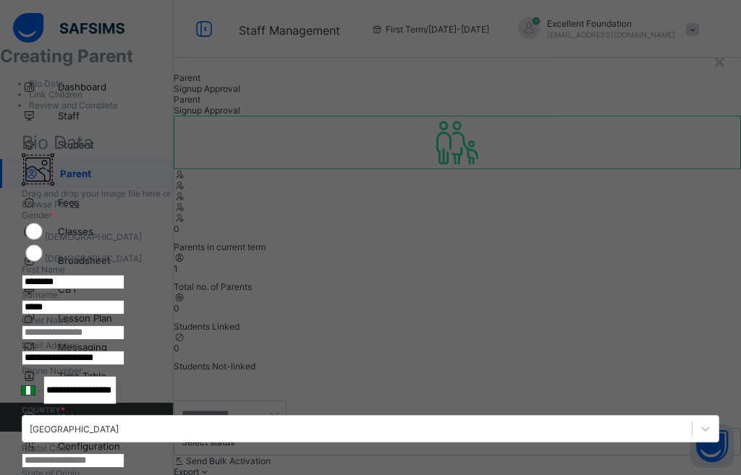
scroll to position [0, 33]
drag, startPoint x: 499, startPoint y: 402, endPoint x: 523, endPoint y: 403, distance: 23.9
type input "**********"
click at [590, 415] on div "[GEOGRAPHIC_DATA]" at bounding box center [371, 429] width 698 height 28
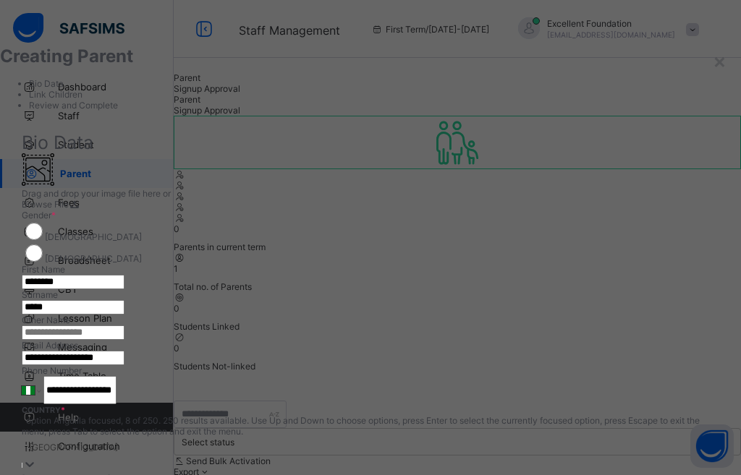
scroll to position [176, 0]
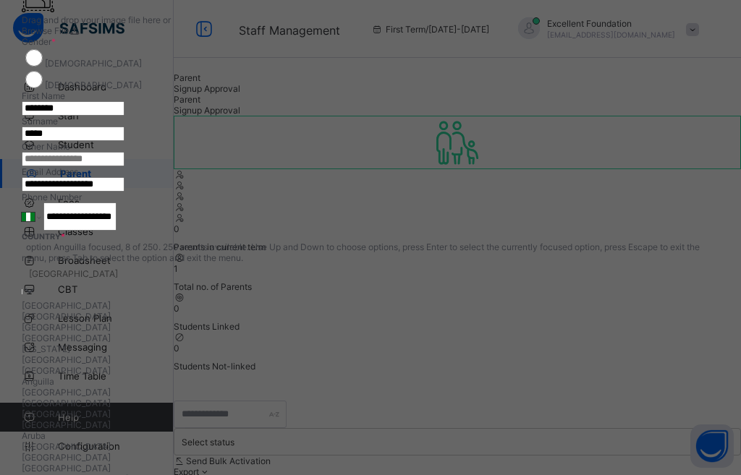
click at [385, 36] on div "Drag and drop your image file here or Browse File" at bounding box center [371, 8] width 698 height 56
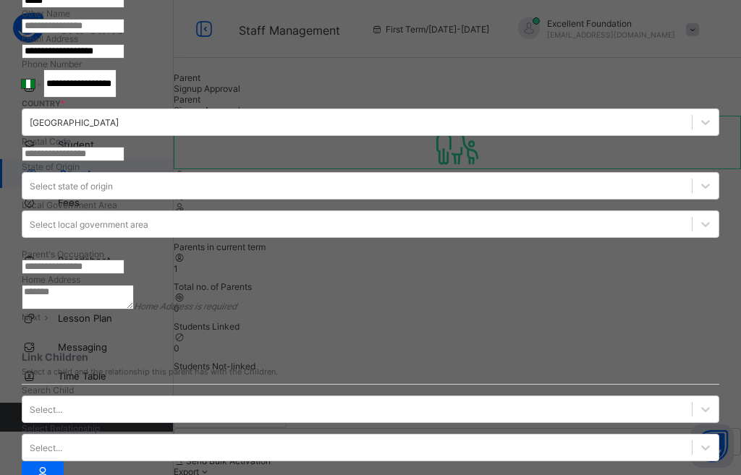
scroll to position [321, 0]
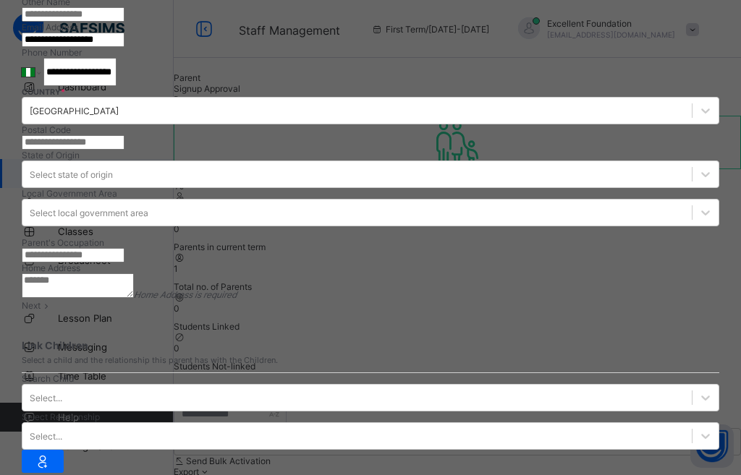
click at [134, 298] on textarea at bounding box center [78, 286] width 112 height 25
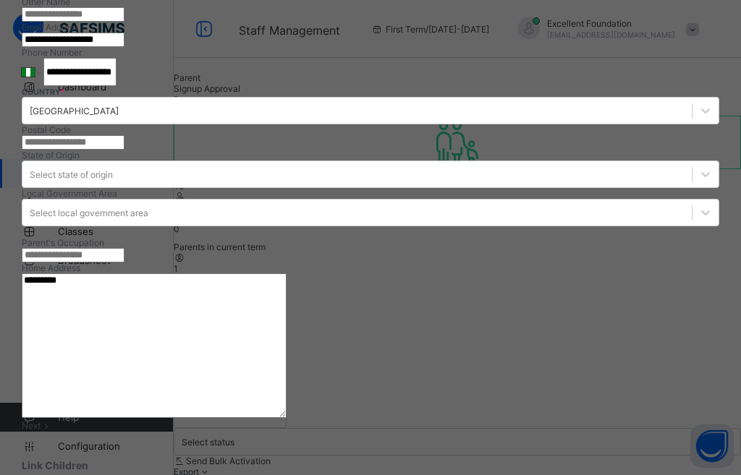
type textarea "*********"
click at [630, 431] on div "Next" at bounding box center [371, 425] width 698 height 11
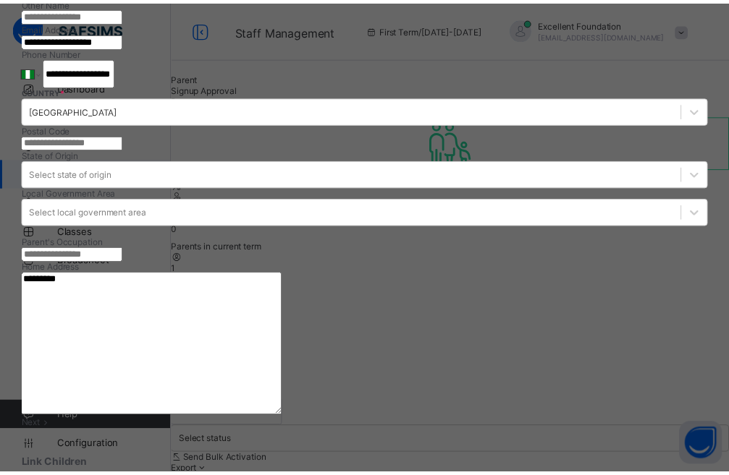
scroll to position [67, 0]
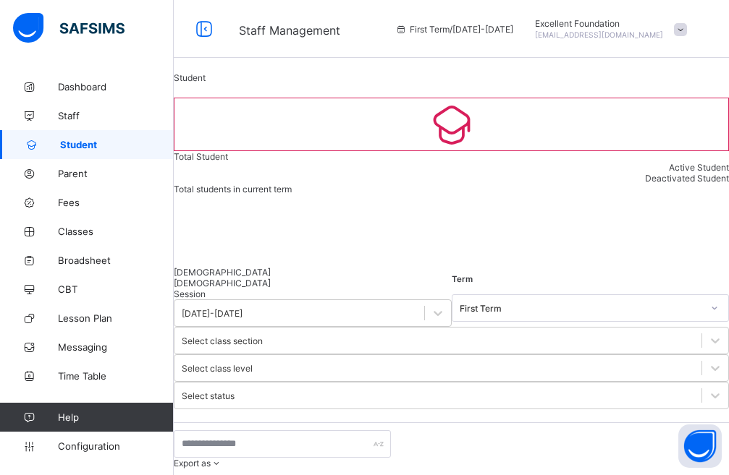
select select "**"
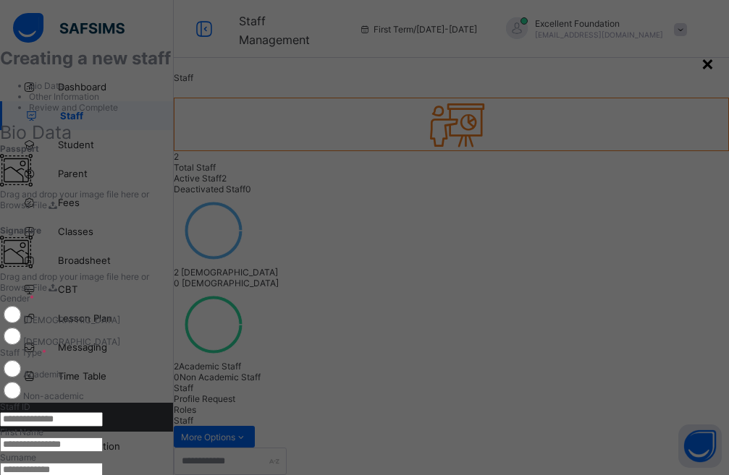
click at [701, 64] on div "×" at bounding box center [708, 63] width 14 height 25
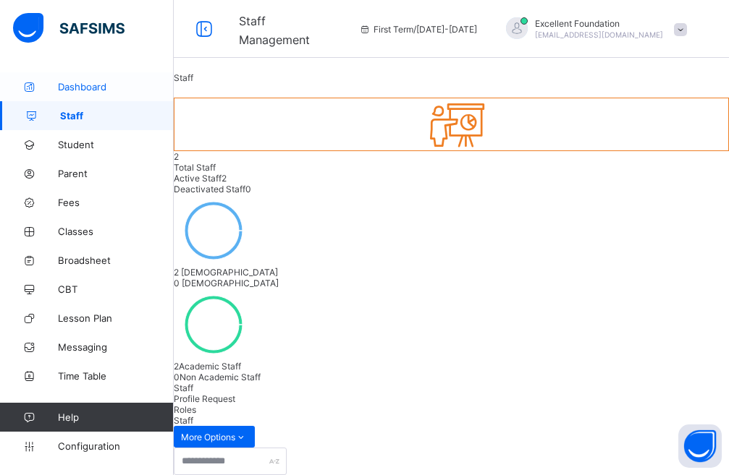
click at [146, 83] on span "Dashboard" at bounding box center [116, 87] width 116 height 12
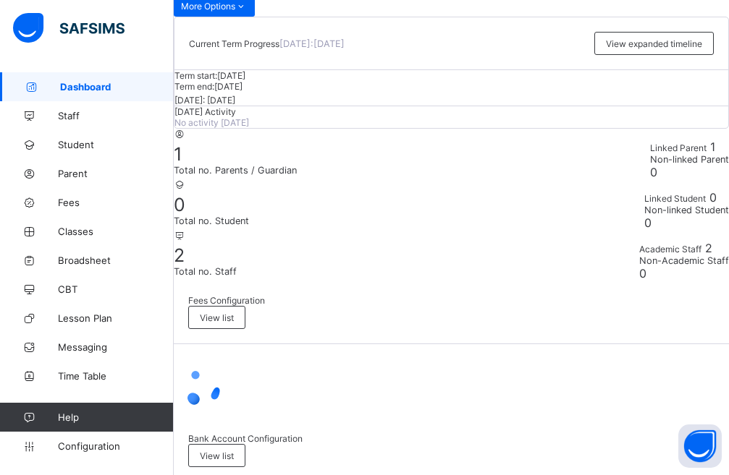
scroll to position [145, 0]
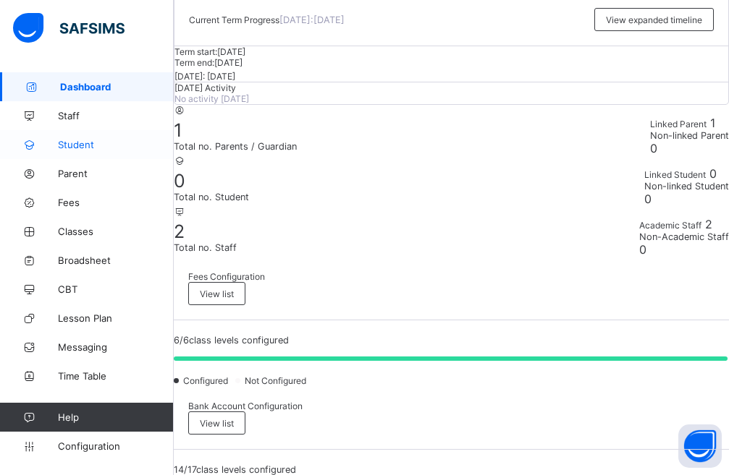
click at [77, 132] on link "Student" at bounding box center [87, 144] width 174 height 29
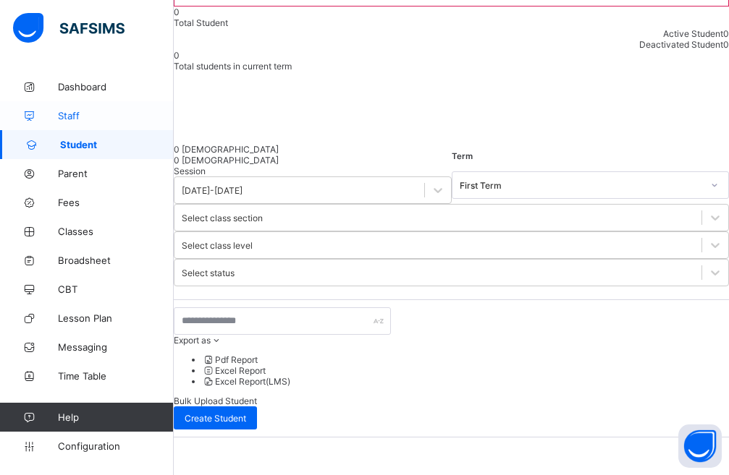
click at [83, 118] on span "Staff" at bounding box center [116, 116] width 116 height 12
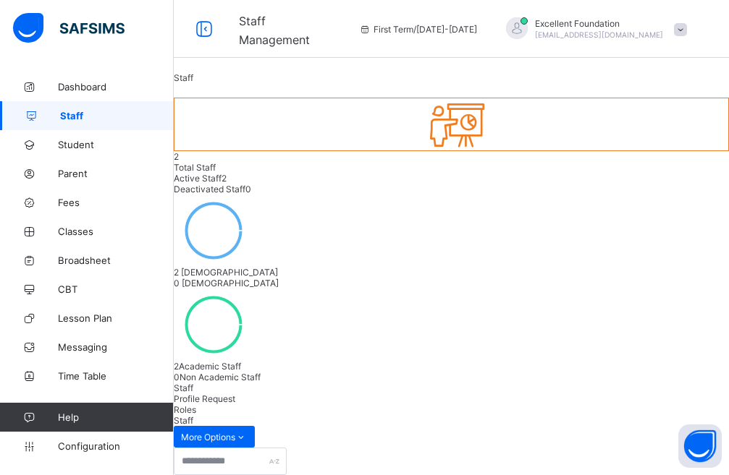
click at [560, 195] on div "2 Male 0 Female" at bounding box center [451, 242] width 555 height 94
click at [253, 206] on icon at bounding box center [214, 231] width 80 height 72
click at [253, 289] on icon at bounding box center [214, 325] width 80 height 72
click at [95, 198] on span "Fees" at bounding box center [116, 203] width 116 height 12
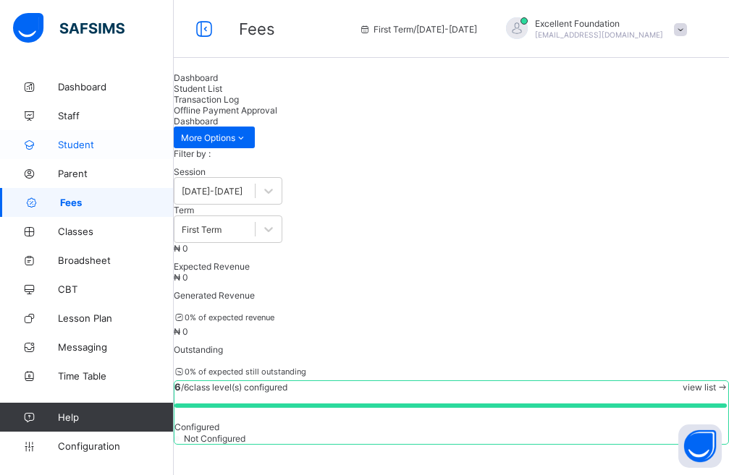
click at [89, 137] on link "Student" at bounding box center [87, 144] width 174 height 29
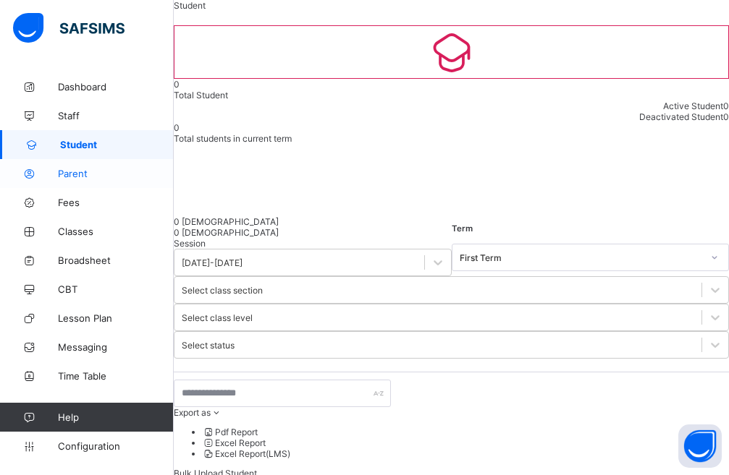
click at [93, 166] on link "Parent" at bounding box center [87, 173] width 174 height 29
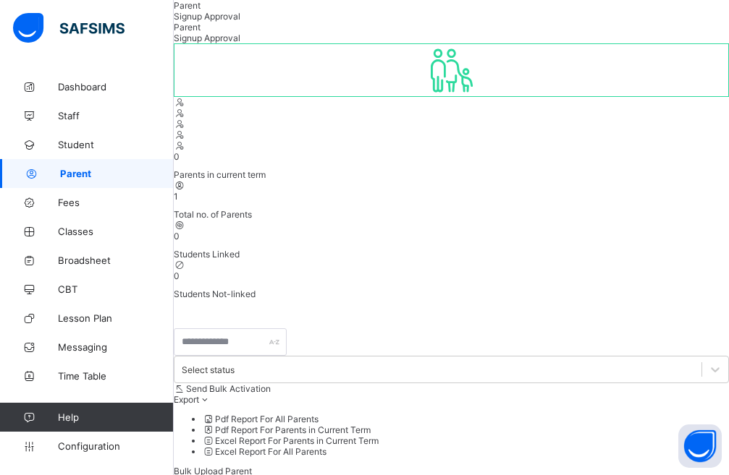
scroll to position [54, 0]
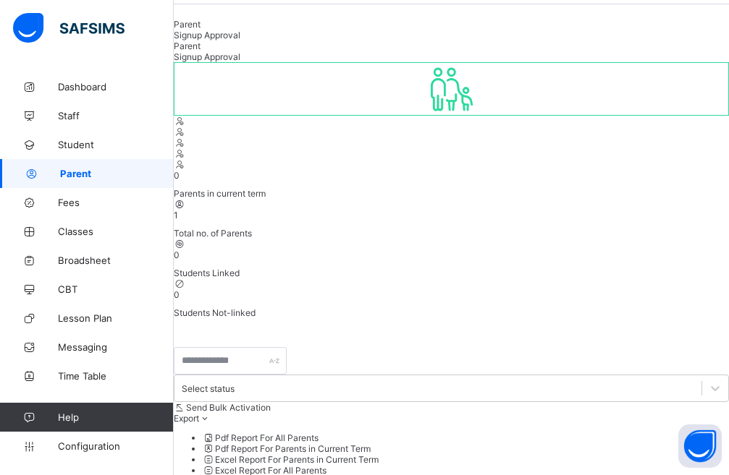
click at [517, 433] on li "Pdf Report For All Parents" at bounding box center [466, 438] width 526 height 11
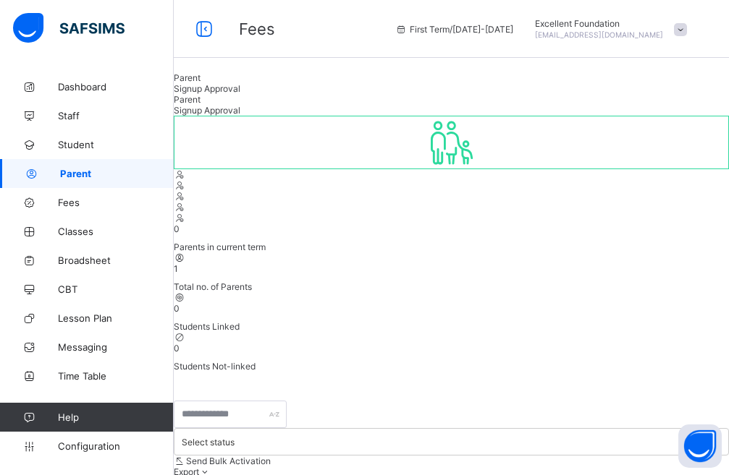
click at [240, 94] on span "Signup Approval" at bounding box center [207, 88] width 67 height 11
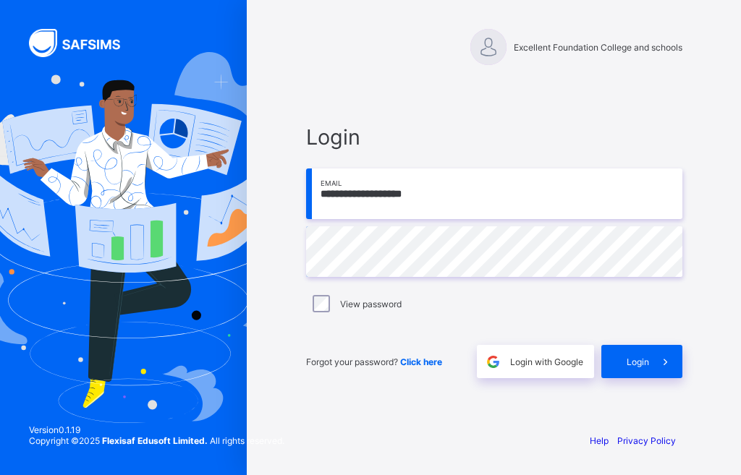
type input "**********"
click at [666, 359] on icon at bounding box center [665, 362] width 15 height 14
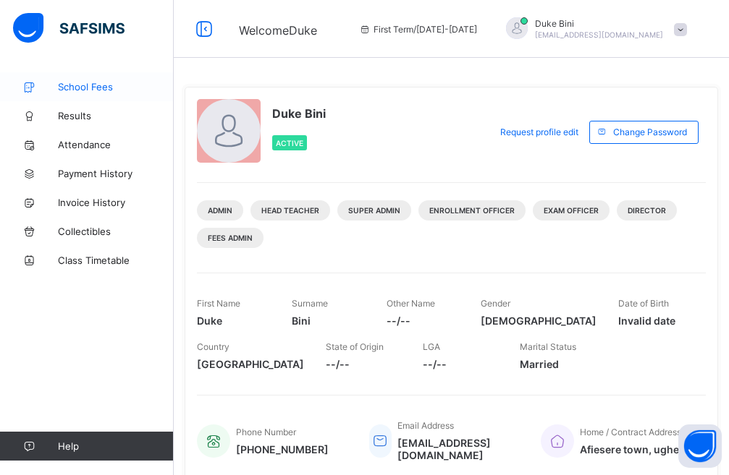
click at [88, 80] on link "School Fees" at bounding box center [87, 86] width 174 height 29
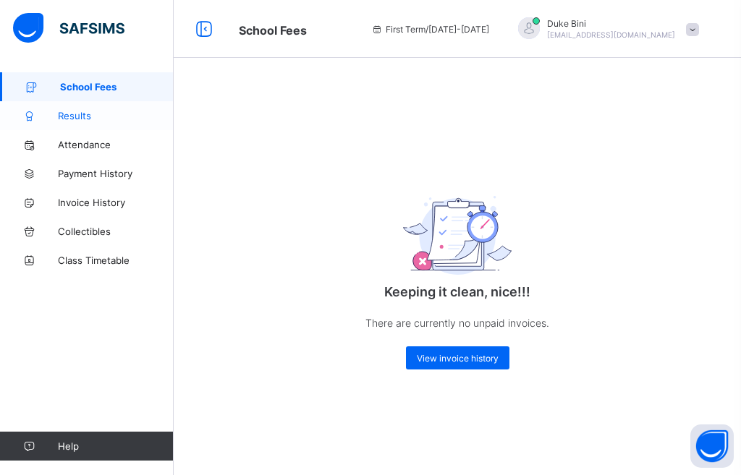
click at [105, 109] on link "Results" at bounding box center [87, 115] width 174 height 29
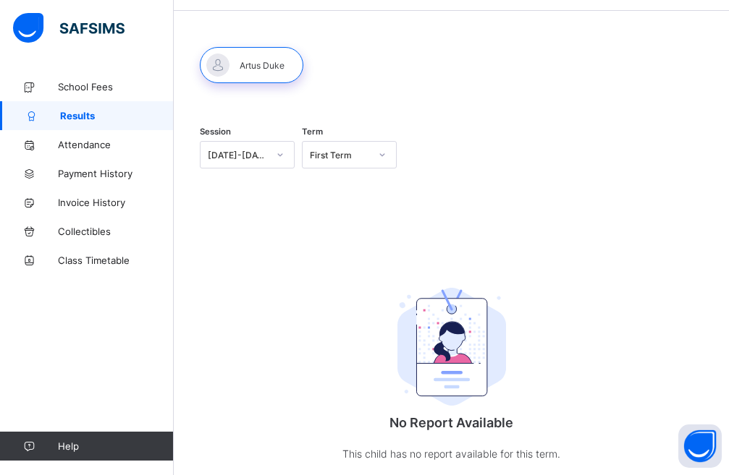
scroll to position [87, 0]
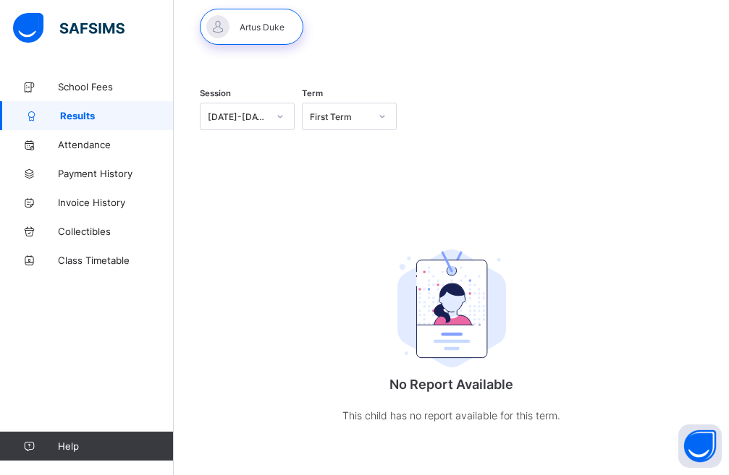
click at [355, 109] on div "First Term" at bounding box center [336, 116] width 66 height 20
click at [229, 210] on div "Session [DATE]-[DATE] Term First Term No Report Available This child has no rep…" at bounding box center [451, 264] width 503 height 380
click at [59, 143] on span "Attendance" at bounding box center [116, 145] width 116 height 12
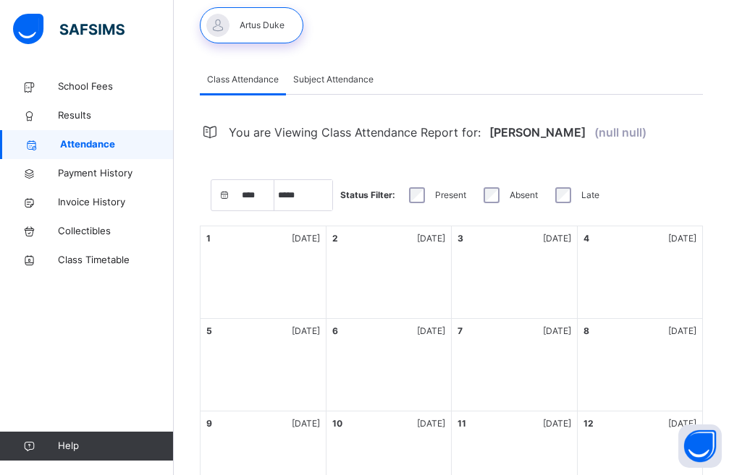
select select "****"
select select "*"
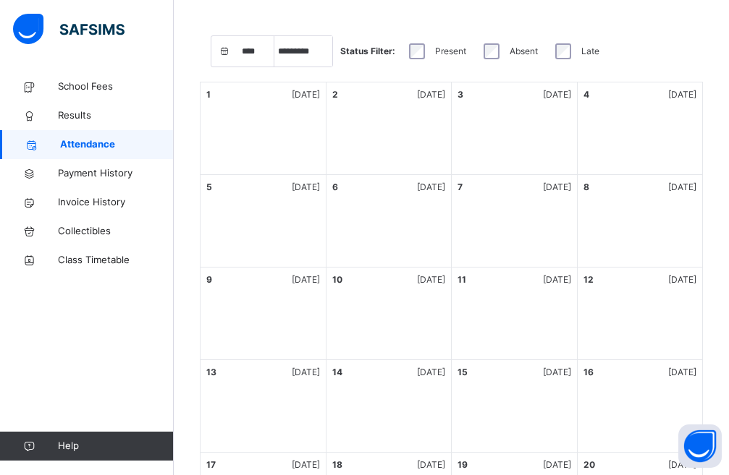
scroll to position [232, 0]
click at [98, 174] on span "Payment History" at bounding box center [116, 173] width 116 height 14
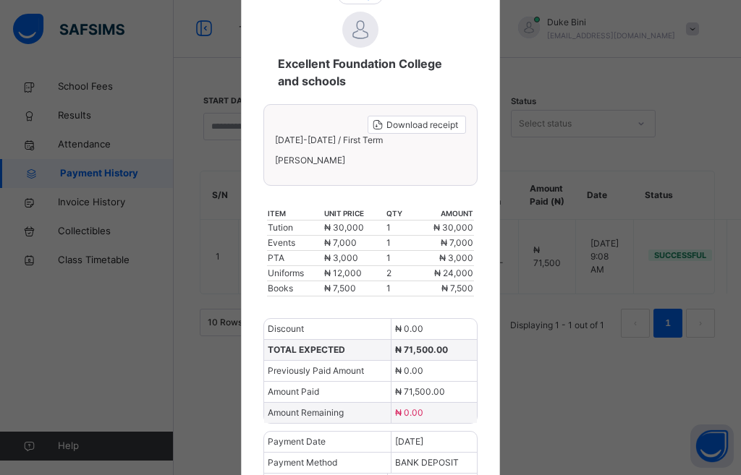
scroll to position [144, 0]
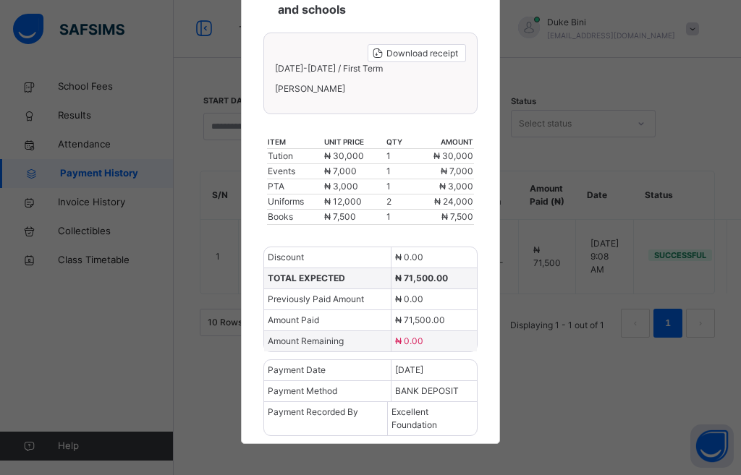
click at [544, 308] on div "× Excellent Foundation College and schools Download receipt [DATE]-[DATE] / Fir…" at bounding box center [370, 237] width 741 height 475
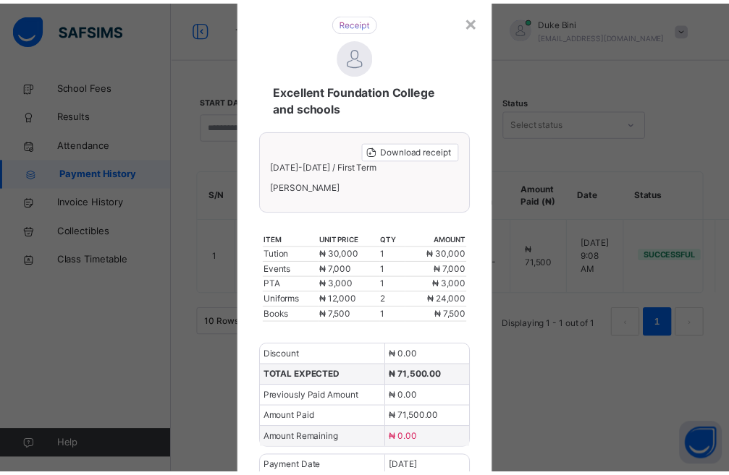
scroll to position [0, 0]
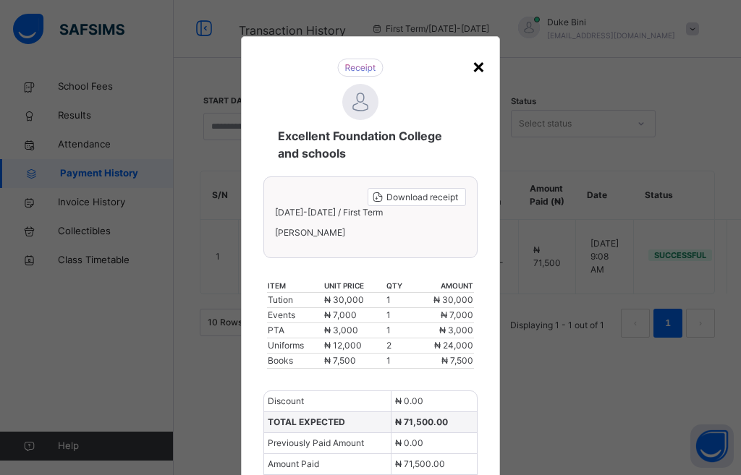
click at [472, 66] on div "×" at bounding box center [479, 66] width 14 height 30
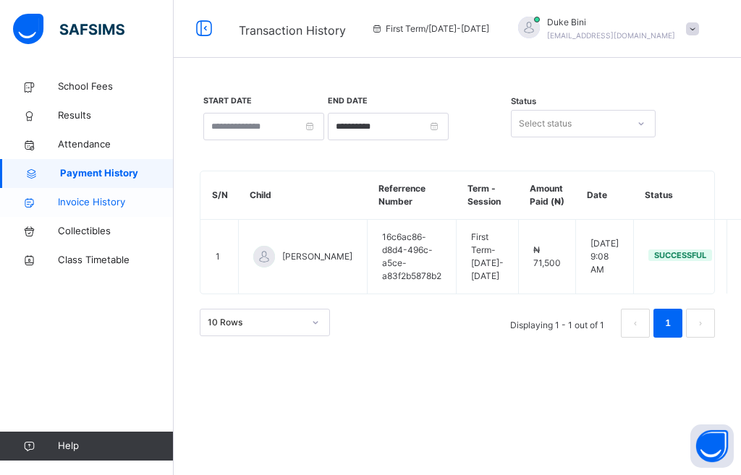
click at [82, 197] on span "Invoice History" at bounding box center [116, 202] width 116 height 14
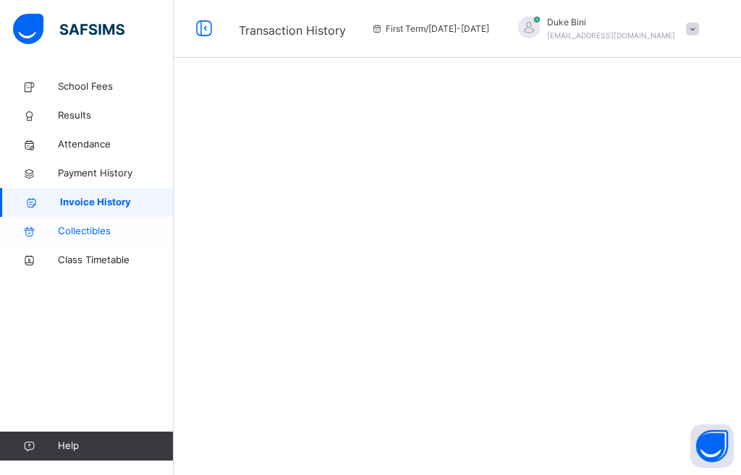
click at [94, 224] on span "Collectibles" at bounding box center [116, 231] width 116 height 14
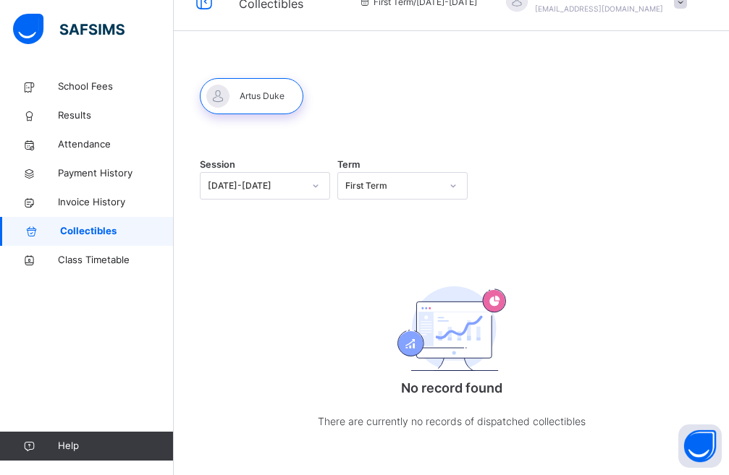
scroll to position [41, 0]
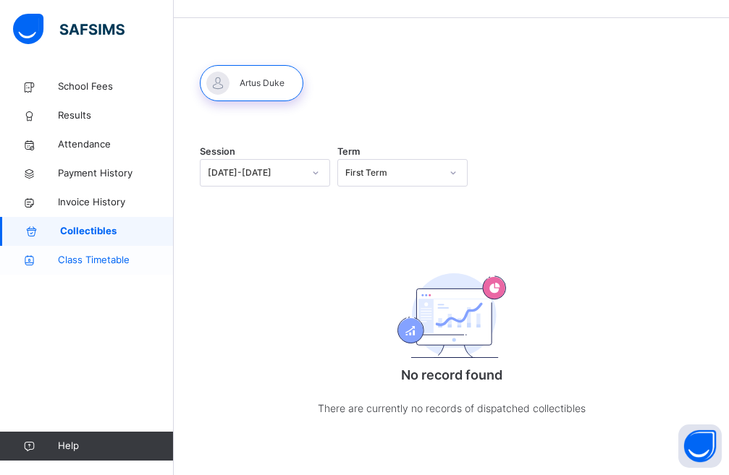
click at [103, 257] on span "Class Timetable" at bounding box center [116, 260] width 116 height 14
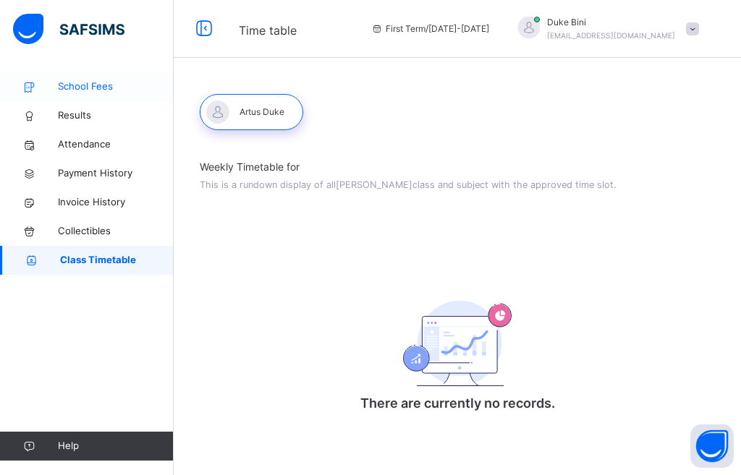
click at [99, 82] on span "School Fees" at bounding box center [116, 87] width 116 height 14
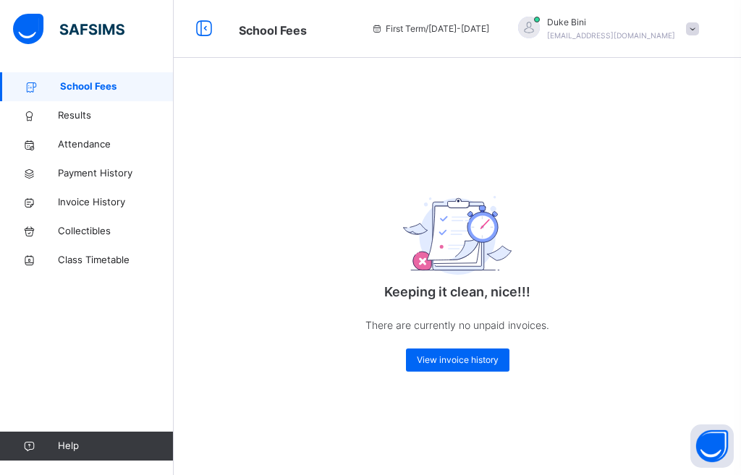
click at [120, 80] on span "School Fees" at bounding box center [117, 87] width 114 height 14
